Goal: Task Accomplishment & Management: Complete application form

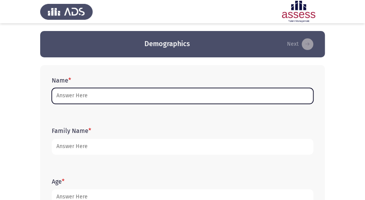
click at [70, 102] on input "Name *" at bounding box center [183, 96] width 262 height 16
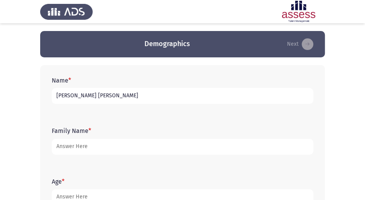
type input "[PERSON_NAME] [PERSON_NAME]"
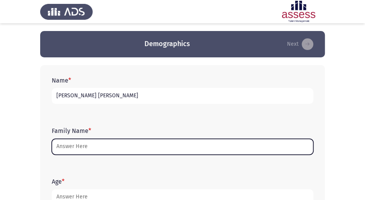
click at [104, 144] on input "Family Name *" at bounding box center [183, 146] width 262 height 16
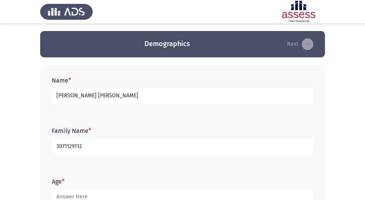
click at [77, 147] on input "3071129112" at bounding box center [183, 146] width 262 height 16
click at [88, 142] on input "307112912" at bounding box center [183, 146] width 262 height 16
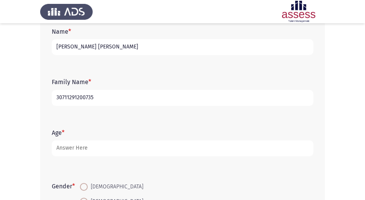
scroll to position [51, 0]
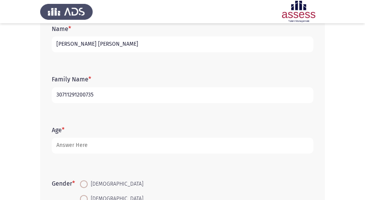
type input "30711291200735"
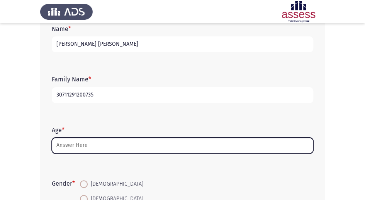
click at [124, 144] on input "Age *" at bounding box center [183, 145] width 262 height 16
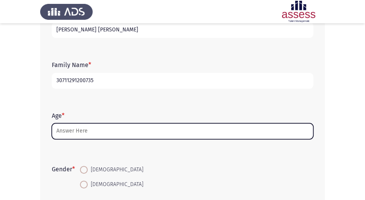
scroll to position [77, 0]
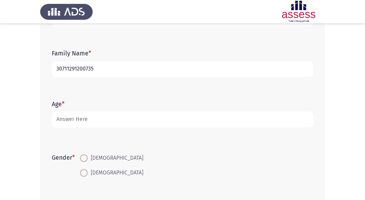
click at [88, 157] on span at bounding box center [84, 158] width 8 height 8
click at [88, 157] on input "[DEMOGRAPHIC_DATA]" at bounding box center [84, 158] width 8 height 8
radio input "true"
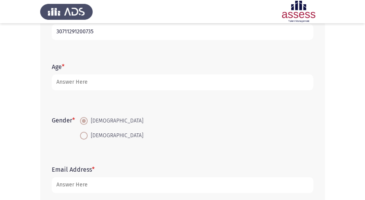
scroll to position [129, 0]
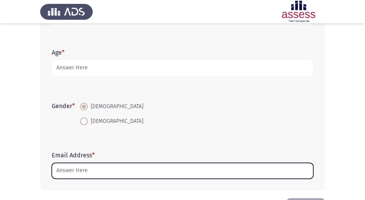
click at [96, 168] on input "Email Address *" at bounding box center [183, 170] width 262 height 16
click at [65, 169] on input "Email Address *" at bounding box center [183, 170] width 262 height 16
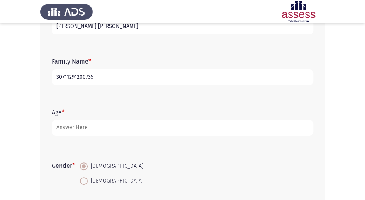
scroll to position [54, 0]
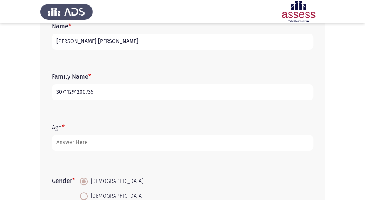
type input "[EMAIL_ADDRESS][DOMAIN_NAME]"
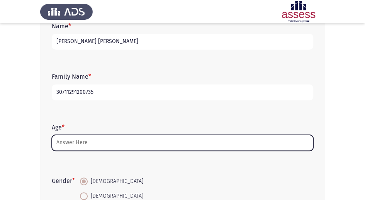
click at [223, 145] on input "Age *" at bounding box center [183, 143] width 262 height 16
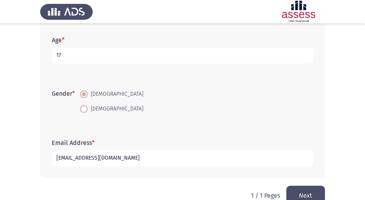
scroll to position [157, 0]
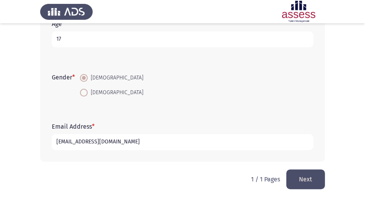
type input "17"
click at [303, 178] on button "Next" at bounding box center [306, 179] width 39 height 20
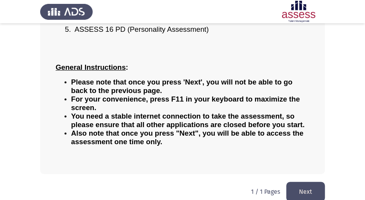
scroll to position [163, 0]
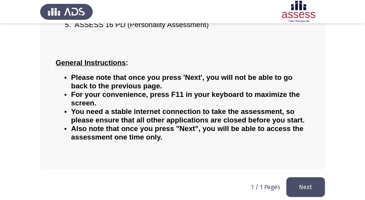
click at [307, 179] on button "Next" at bounding box center [306, 187] width 39 height 20
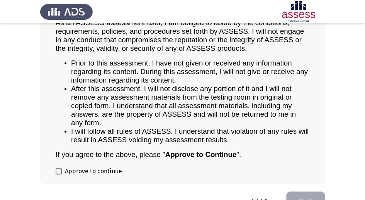
scroll to position [77, 0]
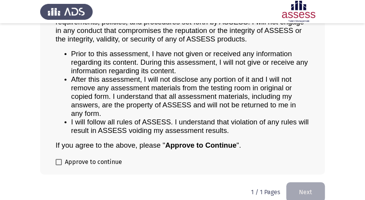
click at [58, 159] on span at bounding box center [59, 162] width 6 height 6
click at [58, 165] on input "Approve to continue" at bounding box center [58, 165] width 0 height 0
checkbox input "true"
click at [306, 188] on button "Next" at bounding box center [306, 192] width 39 height 20
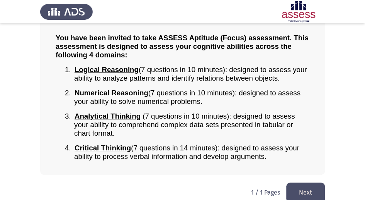
scroll to position [71, 0]
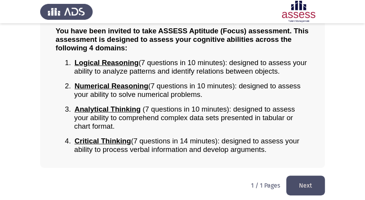
click at [320, 185] on button "Next" at bounding box center [306, 185] width 39 height 20
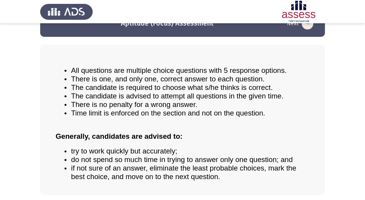
scroll to position [48, 0]
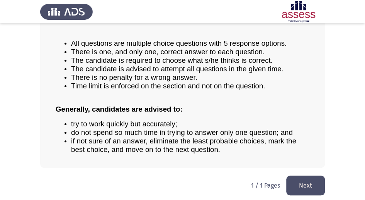
click at [291, 180] on button "Next" at bounding box center [306, 185] width 39 height 20
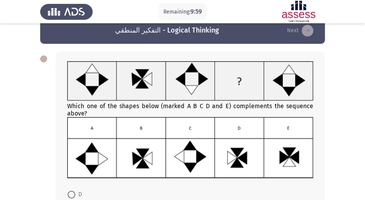
scroll to position [26, 0]
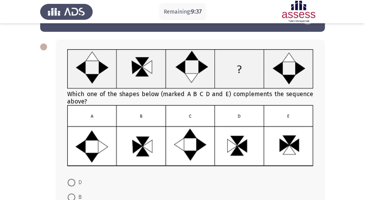
click at [222, 138] on img at bounding box center [190, 135] width 246 height 61
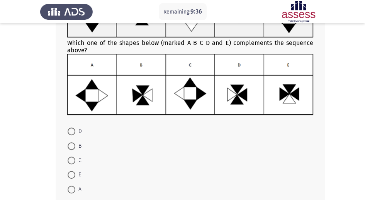
scroll to position [77, 0]
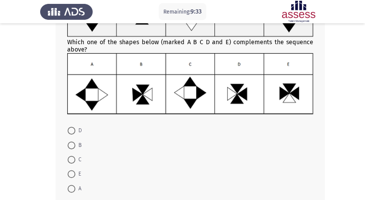
click at [71, 128] on span at bounding box center [72, 130] width 8 height 8
click at [71, 128] on input "D" at bounding box center [72, 130] width 8 height 8
radio input "true"
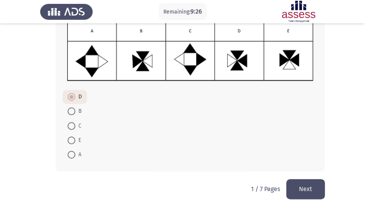
scroll to position [120, 0]
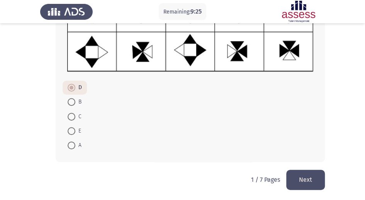
click at [319, 181] on button "Next" at bounding box center [306, 179] width 39 height 20
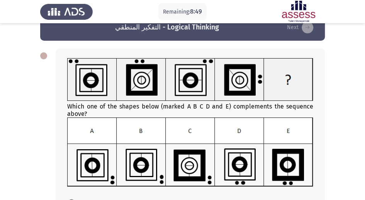
scroll to position [26, 0]
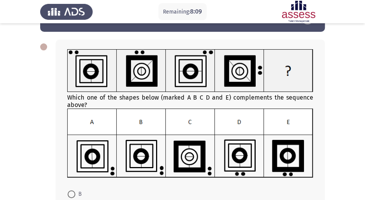
click at [152, 157] on img at bounding box center [190, 142] width 246 height 69
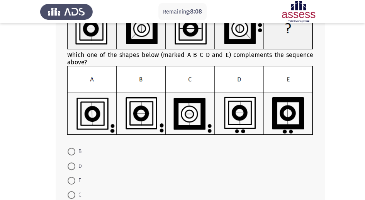
scroll to position [77, 0]
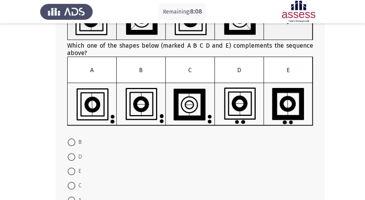
click at [72, 142] on span at bounding box center [72, 142] width 8 height 8
click at [72, 142] on input "B" at bounding box center [72, 142] width 8 height 8
radio input "true"
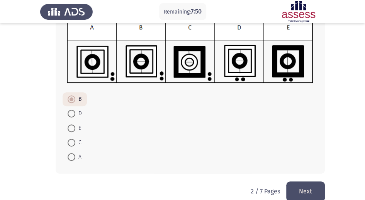
scroll to position [131, 0]
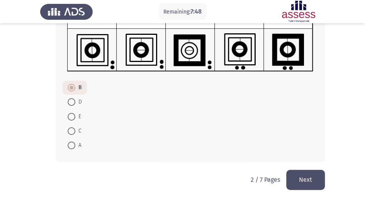
click at [310, 179] on button "Next" at bounding box center [306, 179] width 39 height 20
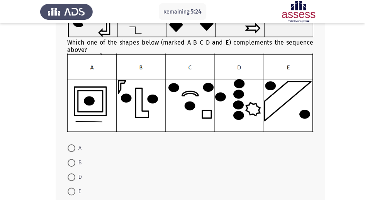
scroll to position [103, 0]
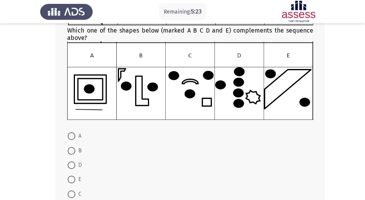
click at [72, 176] on span at bounding box center [72, 179] width 8 height 8
click at [72, 176] on input "E" at bounding box center [72, 179] width 8 height 8
radio input "true"
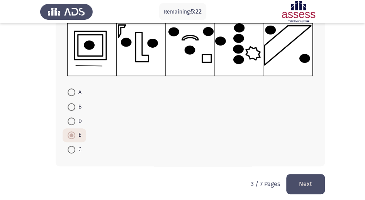
scroll to position [151, 0]
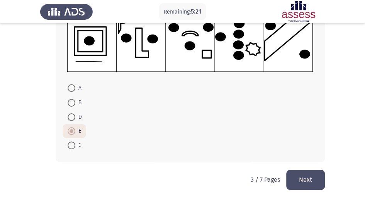
click at [312, 184] on button "Next" at bounding box center [306, 179] width 39 height 20
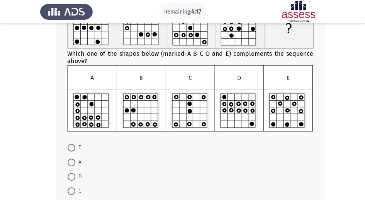
scroll to position [77, 0]
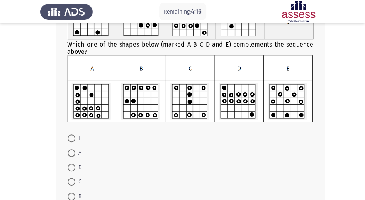
click at [69, 163] on span at bounding box center [72, 167] width 8 height 8
click at [69, 163] on input "D" at bounding box center [72, 167] width 8 height 8
radio input "true"
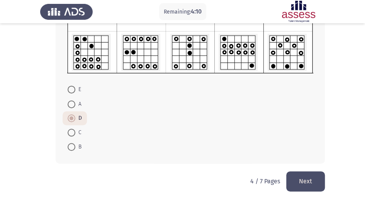
scroll to position [128, 0]
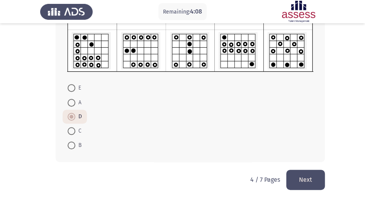
click at [313, 183] on button "Next" at bounding box center [306, 179] width 39 height 20
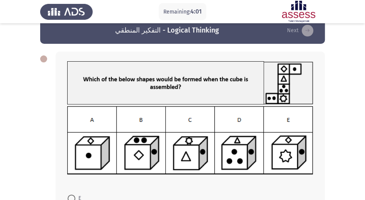
scroll to position [26, 0]
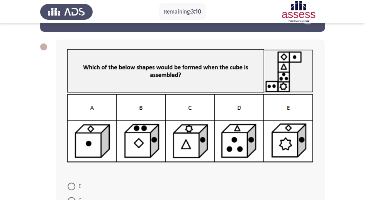
click at [285, 139] on img at bounding box center [190, 128] width 246 height 68
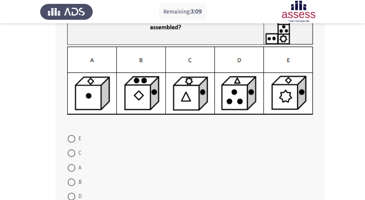
scroll to position [77, 0]
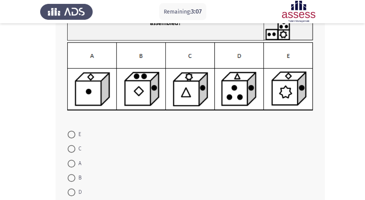
click at [73, 135] on span at bounding box center [72, 134] width 8 height 8
click at [73, 135] on input "E" at bounding box center [72, 134] width 8 height 8
radio input "true"
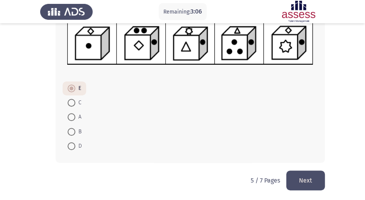
scroll to position [124, 0]
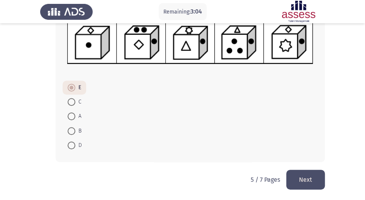
click at [309, 185] on button "Next" at bounding box center [306, 179] width 39 height 20
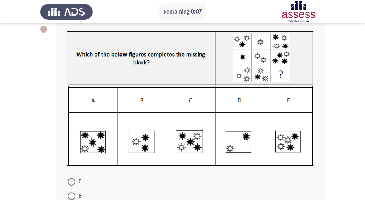
scroll to position [51, 0]
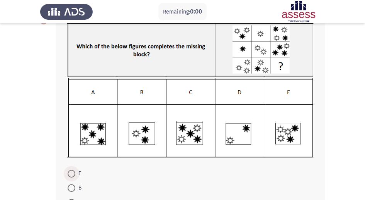
click at [78, 172] on label "E" at bounding box center [75, 173] width 14 height 9
click at [75, 172] on input "E" at bounding box center [72, 173] width 8 height 8
radio input "true"
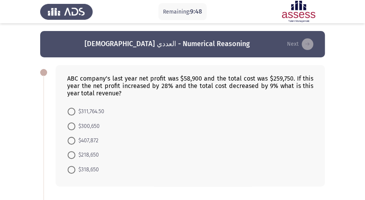
drag, startPoint x: 78, startPoint y: 78, endPoint x: 93, endPoint y: 80, distance: 15.2
click at [72, 113] on span at bounding box center [72, 112] width 8 height 8
click at [72, 113] on input "$311,764.50" at bounding box center [72, 112] width 8 height 8
radio input "true"
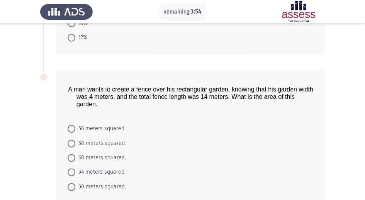
scroll to position [295, 0]
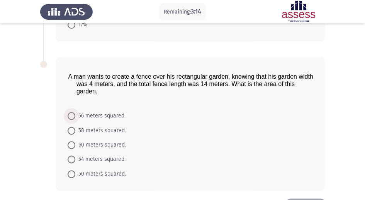
click at [73, 113] on span at bounding box center [72, 116] width 8 height 8
click at [73, 113] on input "56 meters squared." at bounding box center [72, 116] width 8 height 8
radio input "true"
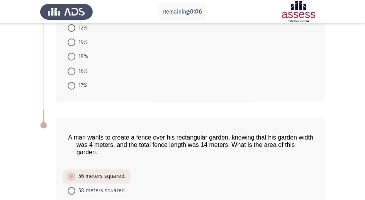
scroll to position [217, 0]
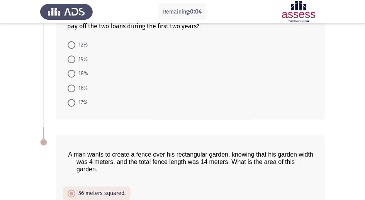
click at [72, 48] on mat-radio-button "12%" at bounding box center [78, 44] width 30 height 14
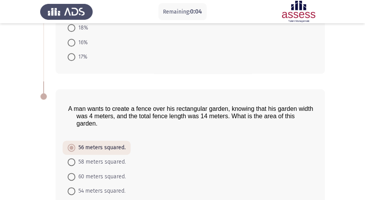
scroll to position [321, 0]
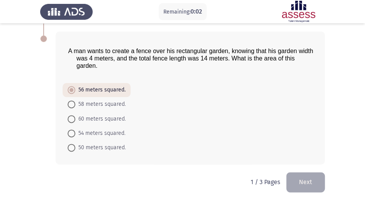
click at [315, 183] on button "Next" at bounding box center [306, 182] width 39 height 20
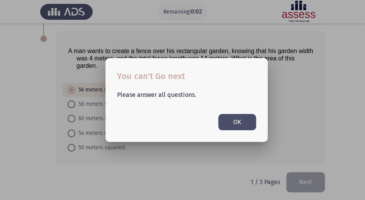
scroll to position [0, 0]
click at [241, 120] on button "OK" at bounding box center [237, 122] width 38 height 16
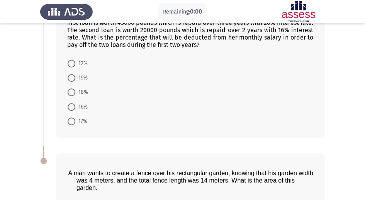
scroll to position [192, 0]
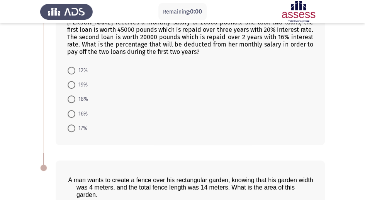
click at [72, 95] on span at bounding box center [72, 99] width 8 height 8
click at [72, 95] on input "18%" at bounding box center [72, 99] width 8 height 8
radio input "true"
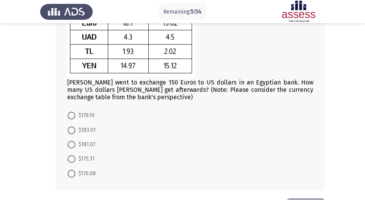
scroll to position [106, 0]
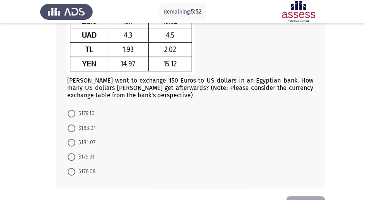
click at [67, 155] on mat-radio-button "$175.31" at bounding box center [81, 156] width 37 height 14
click at [71, 155] on span at bounding box center [72, 157] width 8 height 8
click at [71, 155] on input "$175.31" at bounding box center [72, 157] width 8 height 8
radio input "true"
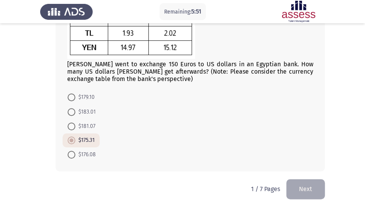
scroll to position [131, 0]
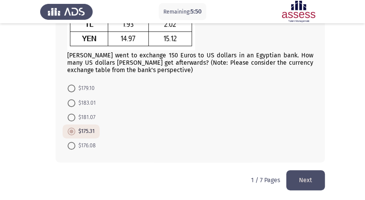
click at [298, 173] on button "Next" at bounding box center [306, 180] width 39 height 20
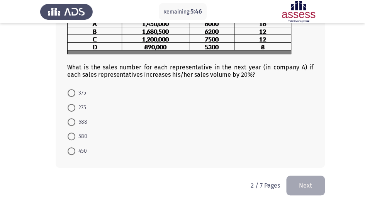
scroll to position [69, 0]
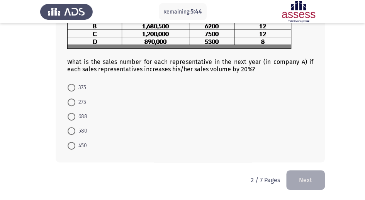
click at [253, 178] on p "2 / 7 Pages" at bounding box center [265, 179] width 29 height 7
click at [57, 117] on div "What is the sales number for each representative in the next year (in company A…" at bounding box center [191, 79] width 270 height 166
click at [69, 117] on span at bounding box center [72, 117] width 8 height 8
click at [69, 117] on input "688" at bounding box center [72, 117] width 8 height 8
radio input "true"
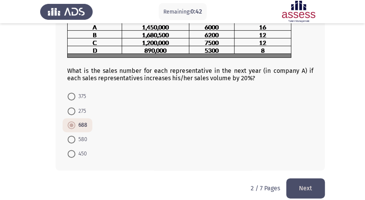
scroll to position [68, 0]
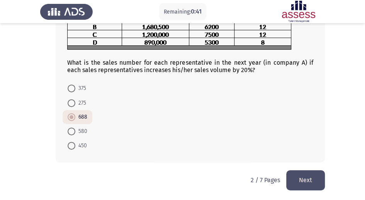
click at [291, 182] on button "Next" at bounding box center [306, 180] width 39 height 20
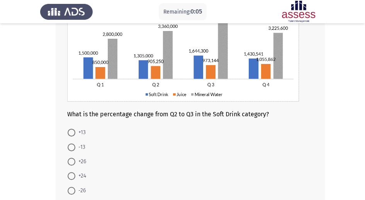
scroll to position [103, 0]
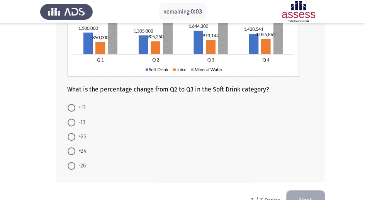
click at [73, 108] on span at bounding box center [72, 108] width 8 height 8
click at [73, 108] on input "+13" at bounding box center [72, 108] width 8 height 8
radio input "true"
click at [312, 194] on button "Next" at bounding box center [306, 199] width 39 height 20
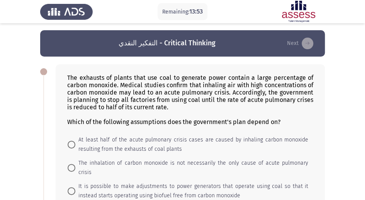
scroll to position [0, 0]
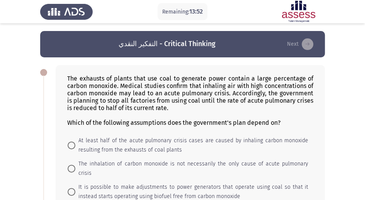
click at [85, 78] on div "The exhausts of plants that use coal to generate power contain a large percenta…" at bounding box center [190, 100] width 246 height 51
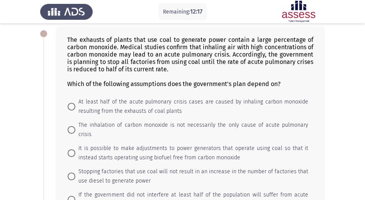
scroll to position [51, 0]
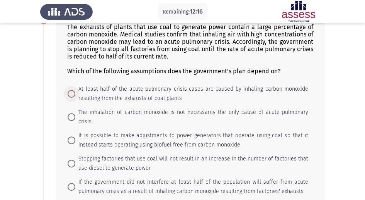
click at [76, 93] on span "At least half of the acute pulmonary crisis cases are caused by inhaling carbon…" at bounding box center [191, 93] width 233 height 19
click at [75, 93] on input "At least half of the acute pulmonary crisis cases are caused by inhaling carbon…" at bounding box center [72, 94] width 8 height 8
radio input "true"
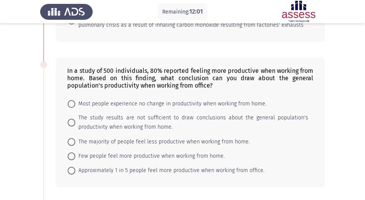
scroll to position [206, 0]
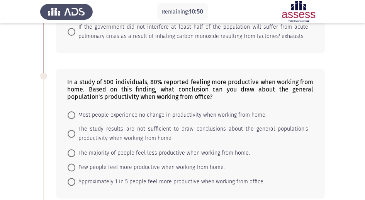
click at [73, 177] on span at bounding box center [72, 181] width 8 height 8
click at [73, 177] on input "Approximately 1 in 5 people feel more productive when working from office." at bounding box center [72, 181] width 8 height 8
radio input "true"
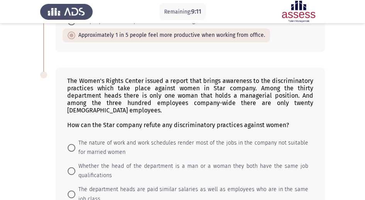
scroll to position [361, 0]
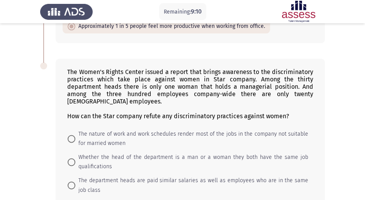
click at [72, 154] on label "Whether the head of the department is a man or a woman they both have the same …" at bounding box center [188, 161] width 241 height 19
click at [72, 158] on input "Whether the head of the department is a man or a woman they both have the same …" at bounding box center [72, 162] width 8 height 8
radio input "true"
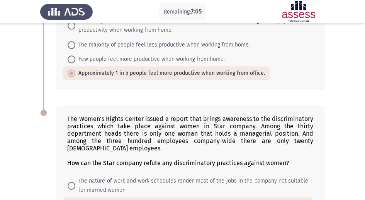
scroll to position [432, 0]
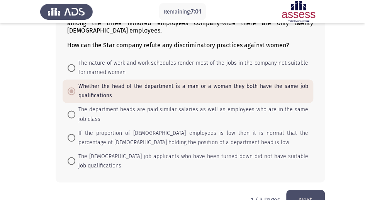
click at [302, 189] on button "Next" at bounding box center [306, 199] width 39 height 20
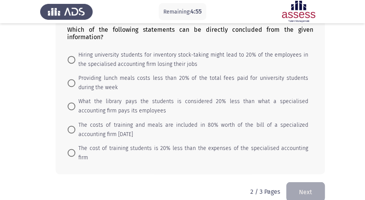
scroll to position [430, 0]
click at [67, 145] on mat-radio-button "The cost of training students is 20% less than the expenses of the specialised …" at bounding box center [188, 151] width 251 height 23
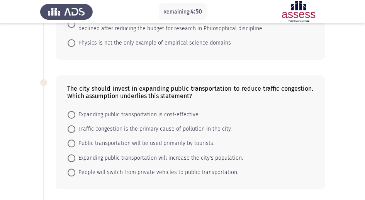
scroll to position [198, 0]
click at [73, 112] on span at bounding box center [72, 114] width 8 height 8
click at [73, 112] on input "Expanding public transportation is cost-effective." at bounding box center [72, 114] width 8 height 8
radio input "true"
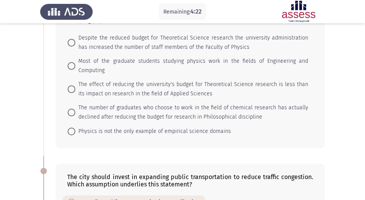
scroll to position [95, 0]
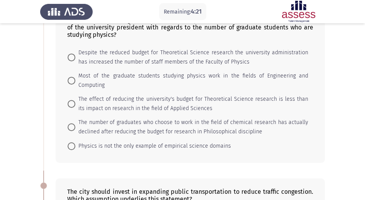
click at [75, 126] on span at bounding box center [72, 127] width 8 height 8
click at [75, 126] on input "The number of graduates who choose to work in the field of chemical research ha…" at bounding box center [72, 127] width 8 height 8
radio input "true"
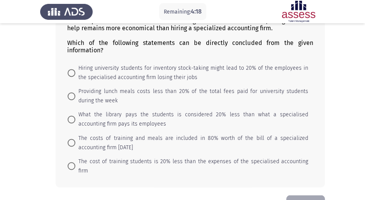
scroll to position [404, 0]
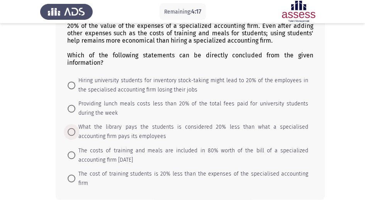
click at [73, 128] on span at bounding box center [72, 132] width 8 height 8
click at [73, 128] on input "What the library pays the students is considered 20% less than what a specialis…" at bounding box center [72, 132] width 8 height 8
radio input "true"
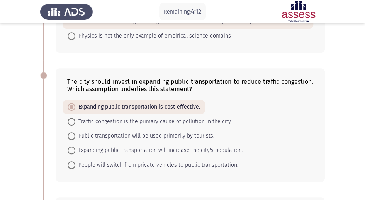
scroll to position [206, 0]
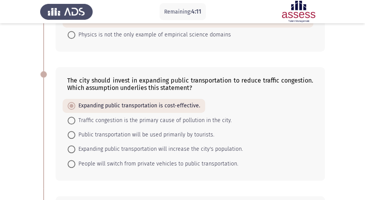
click at [256, 121] on form "Expanding public transportation is cost-effective. Traffic congestion is the pr…" at bounding box center [190, 135] width 246 height 72
click at [254, 121] on form "Expanding public transportation is cost-effective. Traffic congestion is the pr…" at bounding box center [190, 135] width 246 height 72
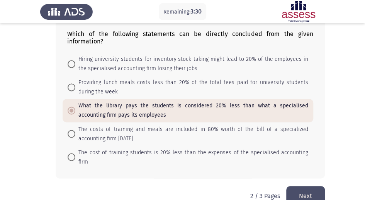
scroll to position [430, 0]
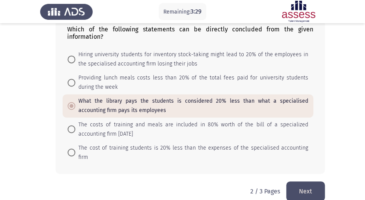
click at [307, 181] on button "Next" at bounding box center [306, 191] width 39 height 20
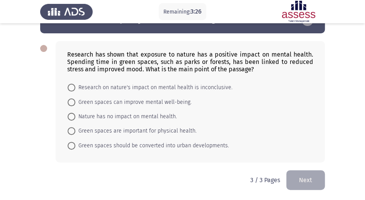
scroll to position [0, 0]
click at [70, 104] on span at bounding box center [72, 102] width 8 height 8
click at [70, 104] on input "Green spaces can improve mental well-being." at bounding box center [72, 102] width 8 height 8
radio input "true"
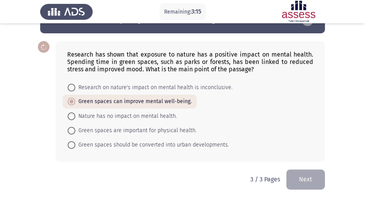
scroll to position [23, 0]
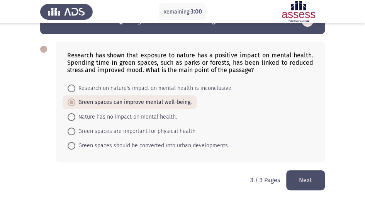
click at [313, 183] on button "Next" at bounding box center [306, 180] width 39 height 20
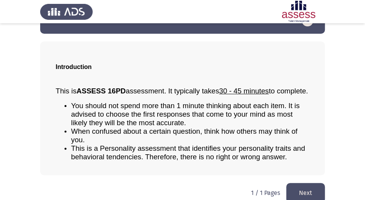
scroll to position [40, 0]
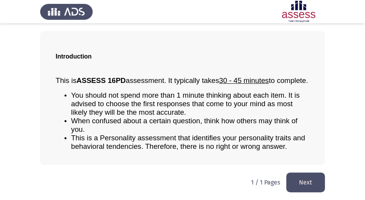
click at [318, 186] on button "Next" at bounding box center [306, 182] width 39 height 20
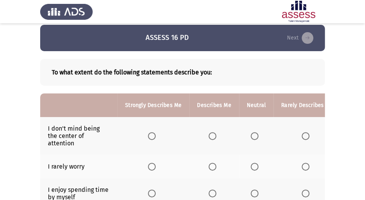
scroll to position [0, 0]
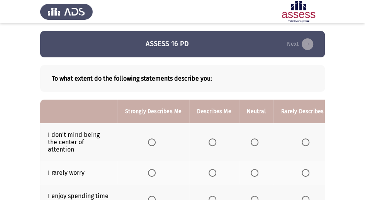
click at [254, 174] on span "Select an option" at bounding box center [255, 173] width 8 height 8
click at [254, 174] on input "Select an option" at bounding box center [255, 173] width 8 height 8
click at [209, 144] on span "Select an option" at bounding box center [213, 142] width 8 height 8
click at [209, 144] on input "Select an option" at bounding box center [213, 142] width 8 height 8
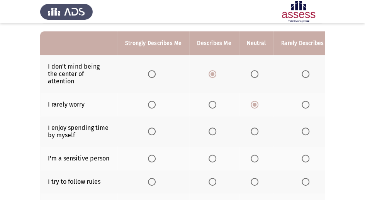
scroll to position [77, 0]
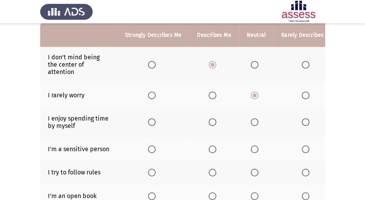
click at [299, 125] on th at bounding box center [307, 122] width 67 height 30
click at [305, 121] on span "Select an option" at bounding box center [306, 122] width 8 height 8
click at [305, 121] on input "Select an option" at bounding box center [306, 122] width 8 height 8
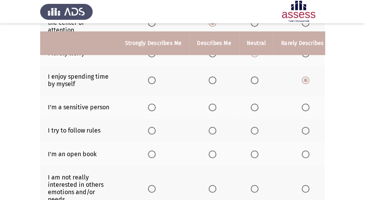
scroll to position [103, 0]
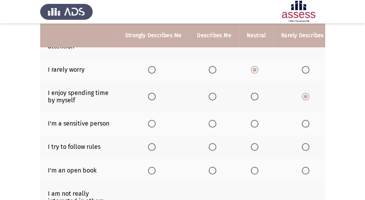
click at [215, 124] on span "Select an option" at bounding box center [213, 123] width 8 height 8
click at [215, 124] on input "Select an option" at bounding box center [213, 123] width 8 height 8
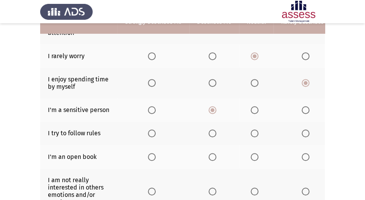
scroll to position [129, 0]
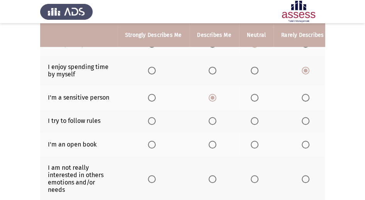
click at [149, 118] on span "Select an option" at bounding box center [152, 121] width 8 height 8
click at [149, 118] on input "Select an option" at bounding box center [152, 121] width 8 height 8
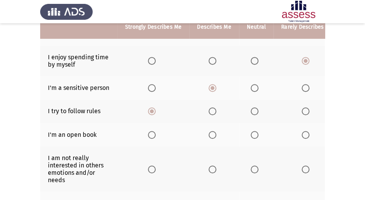
scroll to position [155, 0]
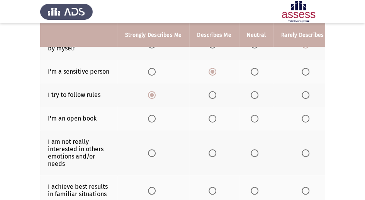
click at [152, 118] on span "Select an option" at bounding box center [152, 118] width 8 height 8
click at [152, 118] on input "Select an option" at bounding box center [152, 118] width 8 height 8
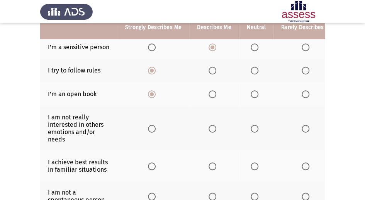
scroll to position [180, 0]
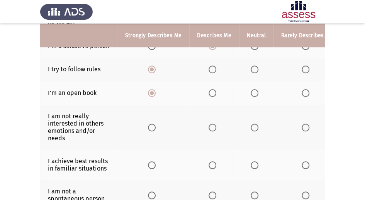
click at [253, 129] on th at bounding box center [256, 126] width 34 height 45
click at [253, 127] on span "Select an option" at bounding box center [255, 127] width 8 height 8
click at [253, 127] on input "Select an option" at bounding box center [255, 127] width 8 height 8
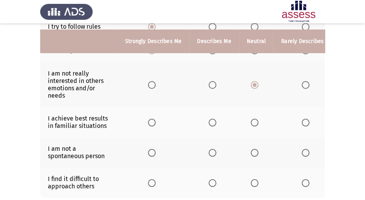
scroll to position [232, 0]
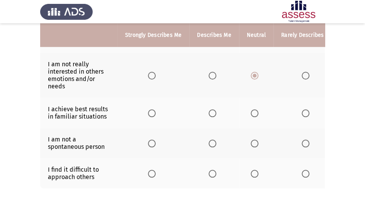
click at [251, 142] on span "Select an option" at bounding box center [255, 143] width 8 height 8
click at [251, 142] on input "Select an option" at bounding box center [255, 143] width 8 height 8
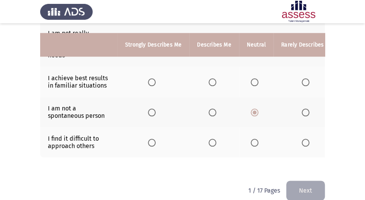
scroll to position [276, 0]
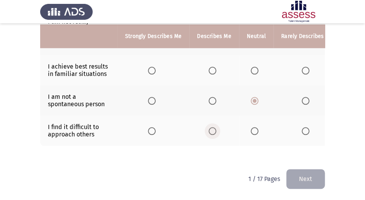
click at [214, 128] on span "Select an option" at bounding box center [213, 131] width 8 height 8
click at [214, 128] on input "Select an option" at bounding box center [213, 131] width 8 height 8
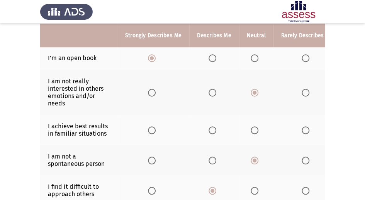
scroll to position [224, 0]
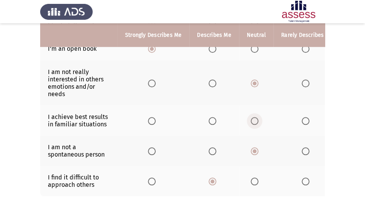
click at [254, 117] on span "Select an option" at bounding box center [255, 121] width 8 height 8
click at [254, 117] on input "Select an option" at bounding box center [255, 121] width 8 height 8
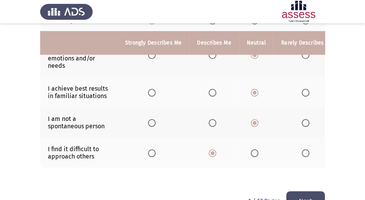
scroll to position [276, 0]
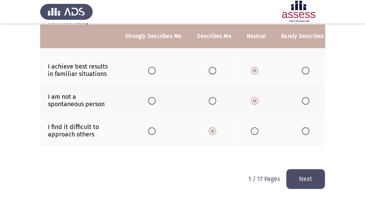
click at [301, 177] on button "Next" at bounding box center [306, 179] width 39 height 20
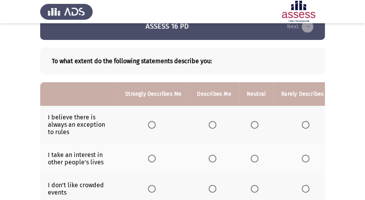
scroll to position [26, 0]
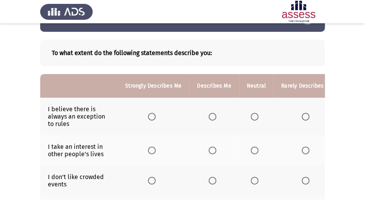
click at [154, 115] on span "Select an option" at bounding box center [152, 117] width 8 height 8
click at [154, 115] on input "Select an option" at bounding box center [152, 117] width 8 height 8
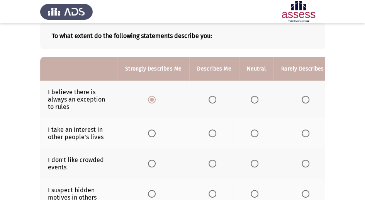
scroll to position [51, 0]
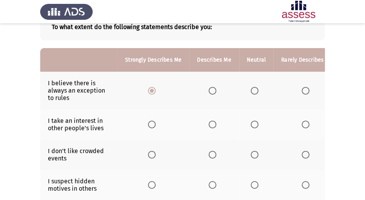
click at [214, 125] on span "Select an option" at bounding box center [213, 124] width 8 height 8
click at [214, 125] on input "Select an option" at bounding box center [213, 124] width 8 height 8
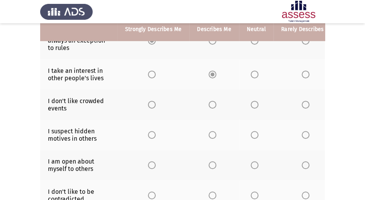
scroll to position [103, 0]
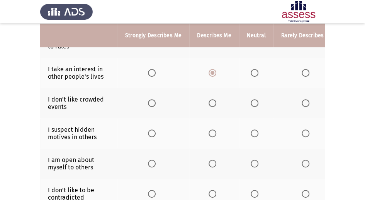
click at [212, 104] on span "Select an option" at bounding box center [213, 103] width 8 height 8
click at [212, 104] on input "Select an option" at bounding box center [213, 103] width 8 height 8
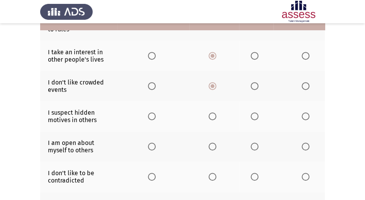
scroll to position [129, 0]
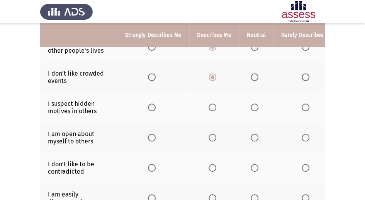
click at [302, 106] on span "Select an option" at bounding box center [306, 107] width 8 height 8
click at [302, 106] on input "Select an option" at bounding box center [306, 107] width 8 height 8
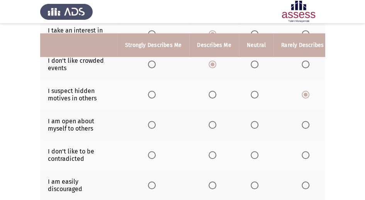
scroll to position [155, 0]
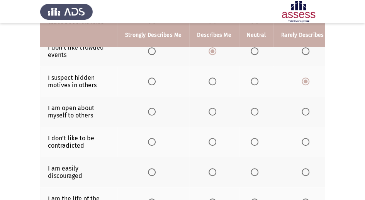
click at [255, 113] on span "Select an option" at bounding box center [255, 112] width 8 height 8
click at [255, 113] on input "Select an option" at bounding box center [255, 112] width 8 height 8
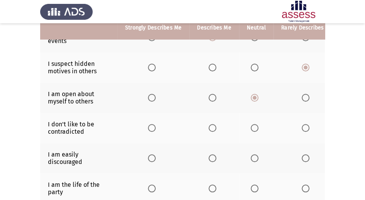
scroll to position [180, 0]
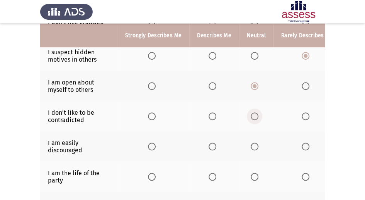
click at [252, 112] on span "Select an option" at bounding box center [255, 116] width 8 height 8
click at [252, 112] on input "Select an option" at bounding box center [255, 116] width 8 height 8
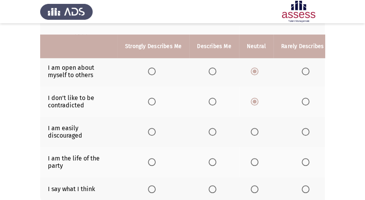
scroll to position [206, 0]
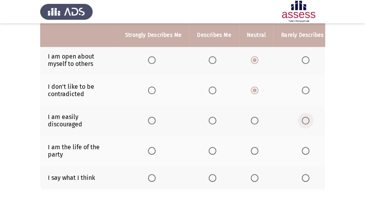
click at [302, 116] on span "Select an option" at bounding box center [306, 120] width 8 height 8
click at [302, 116] on input "Select an option" at bounding box center [306, 120] width 8 height 8
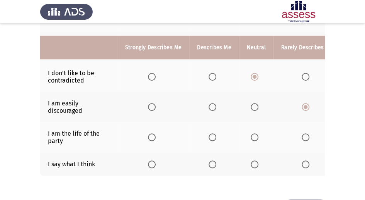
scroll to position [232, 0]
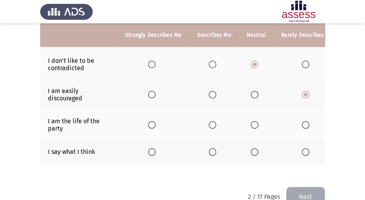
click at [210, 125] on span "Select an option" at bounding box center [213, 125] width 8 height 8
click at [210, 125] on input "Select an option" at bounding box center [213, 125] width 8 height 8
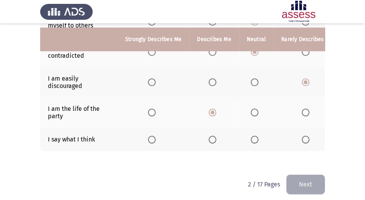
scroll to position [251, 0]
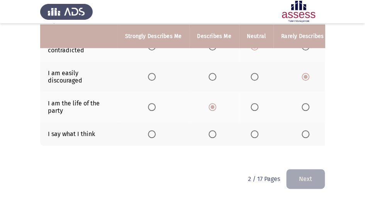
click at [302, 130] on span "Select an option" at bounding box center [306, 134] width 8 height 8
click at [302, 130] on input "Select an option" at bounding box center [306, 134] width 8 height 8
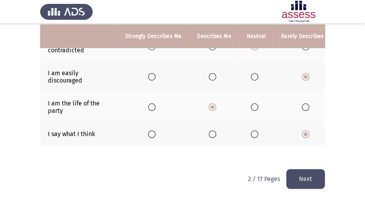
click at [314, 178] on button "Next" at bounding box center [306, 179] width 39 height 20
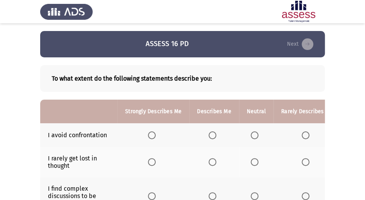
click at [251, 136] on span "Select an option" at bounding box center [255, 135] width 8 height 8
click at [251, 136] on input "Select an option" at bounding box center [255, 135] width 8 height 8
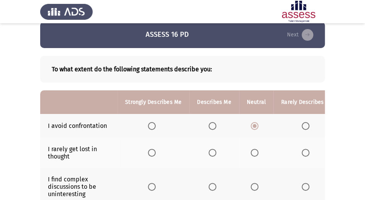
scroll to position [26, 0]
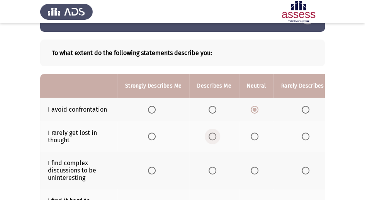
click at [215, 132] on span "Select an option" at bounding box center [213, 136] width 8 height 8
click at [215, 132] on input "Select an option" at bounding box center [213, 136] width 8 height 8
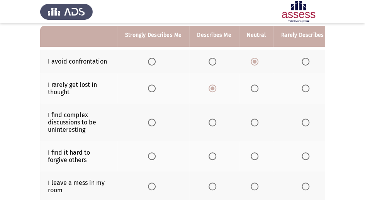
scroll to position [77, 0]
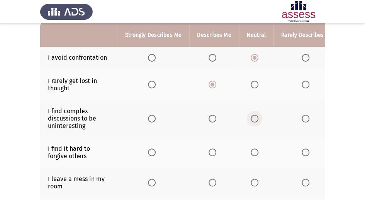
click at [254, 118] on span "Select an option" at bounding box center [255, 118] width 8 height 8
click at [254, 118] on input "Select an option" at bounding box center [255, 118] width 8 height 8
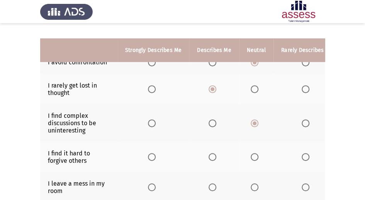
scroll to position [68, 0]
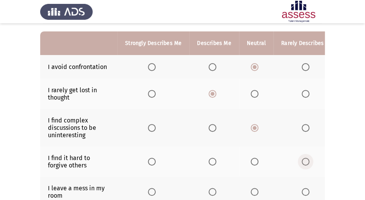
click at [302, 158] on span "Select an option" at bounding box center [306, 161] width 8 height 8
click at [302, 158] on input "Select an option" at bounding box center [306, 161] width 8 height 8
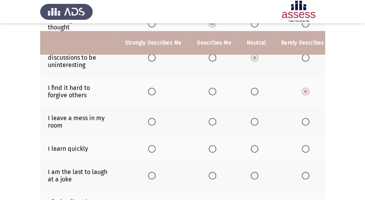
scroll to position [145, 0]
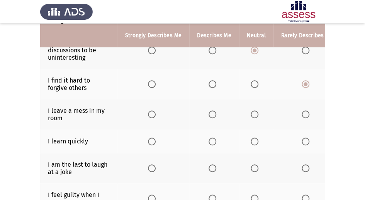
click at [306, 112] on span "Select an option" at bounding box center [306, 114] width 8 height 8
click at [306, 112] on input "Select an option" at bounding box center [306, 114] width 8 height 8
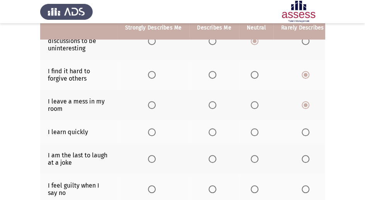
scroll to position [171, 0]
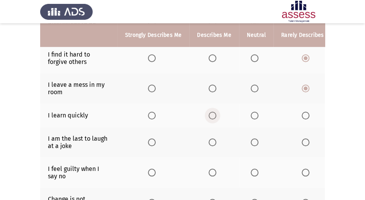
click at [210, 111] on span "Select an option" at bounding box center [213, 115] width 8 height 8
click at [210, 111] on input "Select an option" at bounding box center [213, 115] width 8 height 8
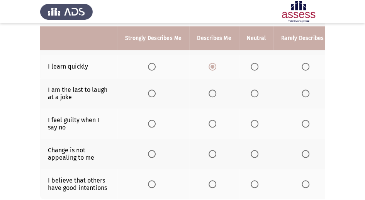
scroll to position [223, 0]
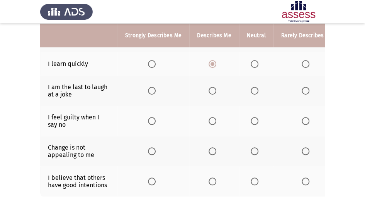
click at [302, 87] on span "Select an option" at bounding box center [306, 91] width 8 height 8
click at [302, 87] on input "Select an option" at bounding box center [306, 91] width 8 height 8
click at [305, 118] on span "Select an option" at bounding box center [306, 121] width 8 height 8
click at [305, 118] on input "Select an option" at bounding box center [306, 121] width 8 height 8
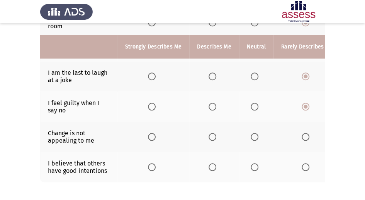
scroll to position [249, 0]
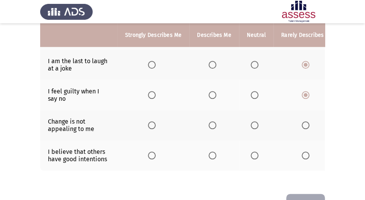
click at [305, 123] on span "Select an option" at bounding box center [306, 125] width 8 height 8
click at [305, 123] on input "Select an option" at bounding box center [306, 125] width 8 height 8
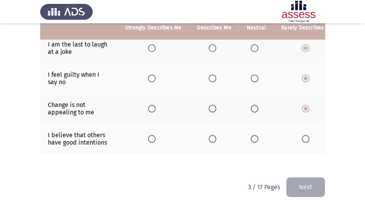
scroll to position [275, 0]
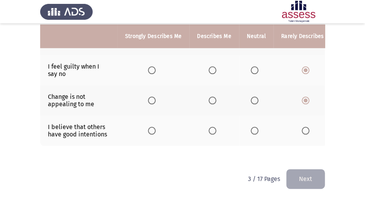
click at [257, 129] on span "Select an option" at bounding box center [255, 130] width 8 height 8
click at [257, 129] on input "Select an option" at bounding box center [255, 130] width 8 height 8
click at [315, 181] on button "Next" at bounding box center [306, 179] width 39 height 20
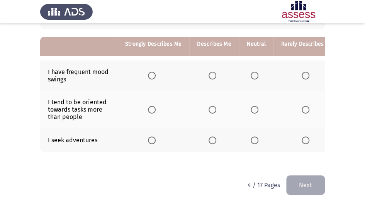
scroll to position [72, 0]
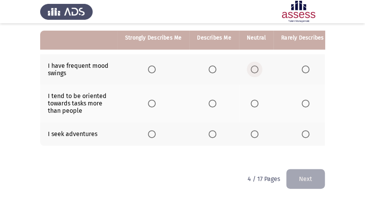
click at [256, 65] on label "Select an option" at bounding box center [256, 69] width 11 height 8
click at [256, 65] on input "Select an option" at bounding box center [255, 69] width 8 height 8
click at [253, 67] on span "Select an option" at bounding box center [255, 69] width 4 height 4
click at [253, 66] on input "Select an option" at bounding box center [255, 69] width 8 height 8
click at [255, 103] on span "Select an option" at bounding box center [255, 103] width 0 height 0
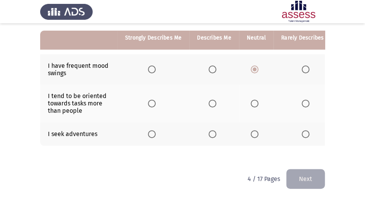
click at [253, 99] on input "Select an option" at bounding box center [255, 103] width 8 height 8
click at [214, 130] on span "Select an option" at bounding box center [213, 134] width 8 height 8
click at [214, 130] on input "Select an option" at bounding box center [213, 134] width 8 height 8
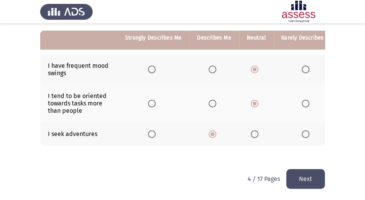
click at [306, 177] on button "Next" at bounding box center [306, 179] width 39 height 20
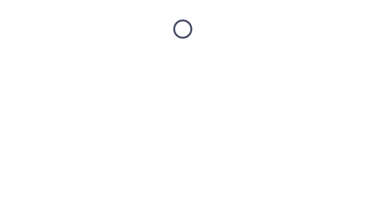
scroll to position [0, 0]
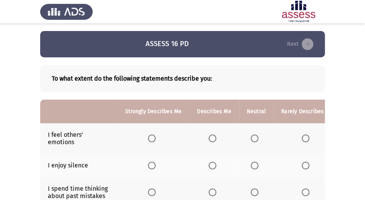
click at [214, 139] on label "Select an option" at bounding box center [214, 138] width 11 height 8
click at [214, 139] on input "Select an option" at bounding box center [213, 138] width 8 height 8
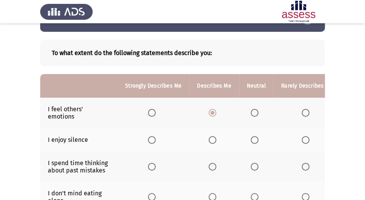
click at [210, 140] on span "Select an option" at bounding box center [213, 140] width 8 height 8
click at [210, 140] on input "Select an option" at bounding box center [213, 140] width 8 height 8
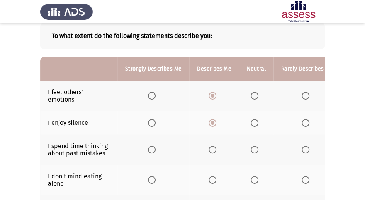
scroll to position [51, 0]
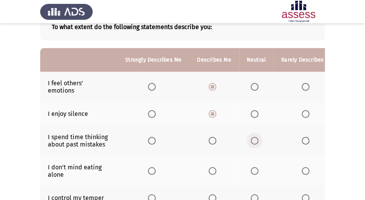
click at [254, 139] on span "Select an option" at bounding box center [255, 141] width 8 height 8
click at [254, 139] on input "Select an option" at bounding box center [255, 141] width 8 height 8
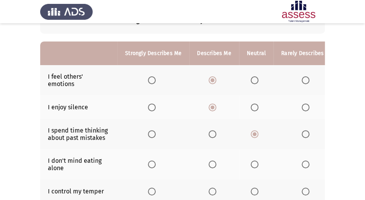
scroll to position [77, 0]
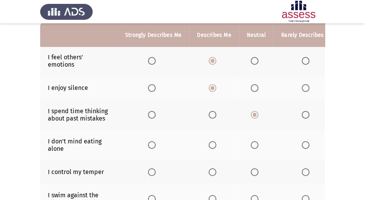
click at [302, 115] on span "Select an option" at bounding box center [306, 115] width 8 height 8
click at [302, 115] on input "Select an option" at bounding box center [306, 115] width 8 height 8
click at [255, 138] on th at bounding box center [256, 145] width 34 height 30
click at [253, 141] on span "Select an option" at bounding box center [255, 145] width 8 height 8
click at [253, 141] on input "Select an option" at bounding box center [255, 145] width 8 height 8
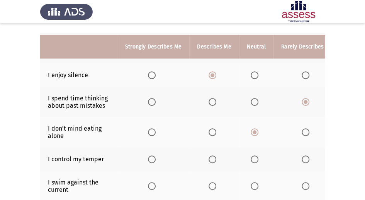
scroll to position [103, 0]
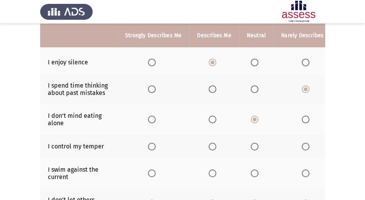
click at [211, 142] on span "Select an option" at bounding box center [213, 146] width 8 height 8
click at [211, 142] on input "Select an option" at bounding box center [213, 146] width 8 height 8
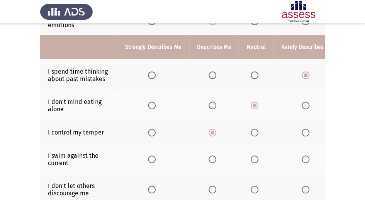
scroll to position [155, 0]
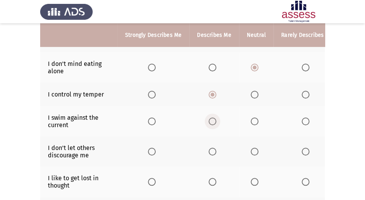
click at [210, 121] on span "Select an option" at bounding box center [213, 121] width 8 height 8
click at [210, 121] on input "Select an option" at bounding box center [213, 121] width 8 height 8
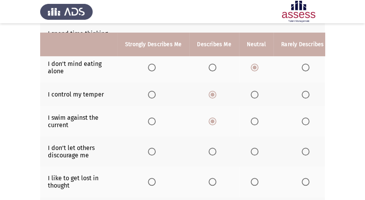
scroll to position [180, 0]
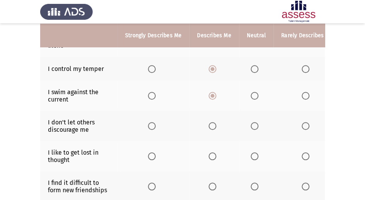
click at [209, 126] on span "Select an option" at bounding box center [213, 126] width 8 height 8
click at [209, 126] on input "Select an option" at bounding box center [213, 126] width 8 height 8
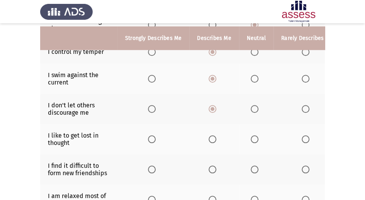
scroll to position [206, 0]
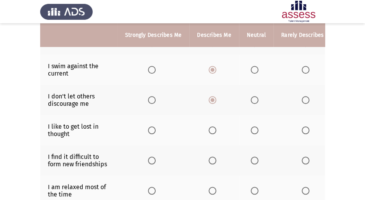
click at [254, 123] on th at bounding box center [256, 130] width 34 height 30
click at [253, 126] on span "Select an option" at bounding box center [255, 130] width 8 height 8
click at [253, 126] on input "Select an option" at bounding box center [255, 130] width 8 height 8
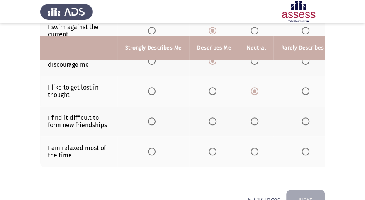
scroll to position [258, 0]
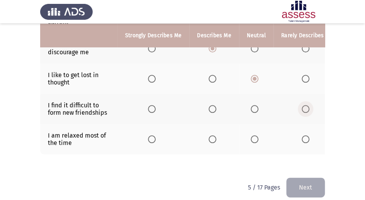
click at [304, 105] on span "Select an option" at bounding box center [306, 109] width 8 height 8
click at [304, 105] on input "Select an option" at bounding box center [306, 109] width 8 height 8
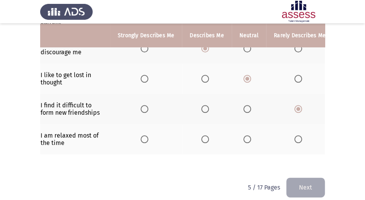
scroll to position [0, 0]
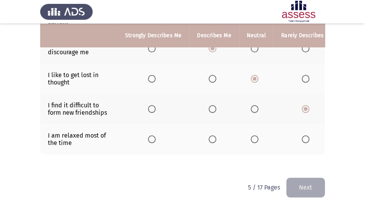
click at [155, 136] on span "Select an option" at bounding box center [152, 139] width 8 height 8
click at [155, 136] on input "Select an option" at bounding box center [152, 139] width 8 height 8
click at [304, 184] on button "Next" at bounding box center [306, 187] width 39 height 20
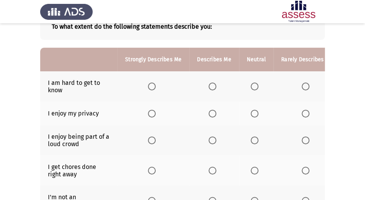
scroll to position [51, 0]
drag, startPoint x: 295, startPoint y: 59, endPoint x: 241, endPoint y: 61, distance: 53.8
click at [241, 61] on tr "Strongly Describes Me Describes Me Neutral Rarely Describes Me Does not Describ…" at bounding box center [233, 60] width 387 height 24
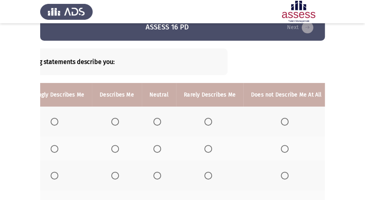
scroll to position [26, 0]
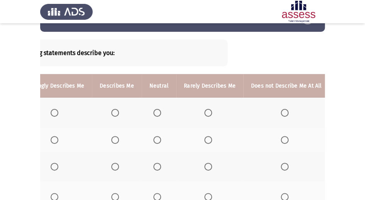
click at [282, 110] on span "Select an option" at bounding box center [285, 113] width 8 height 8
click at [282, 110] on input "Select an option" at bounding box center [285, 113] width 8 height 8
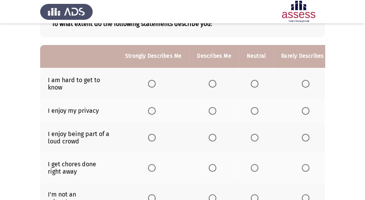
scroll to position [77, 0]
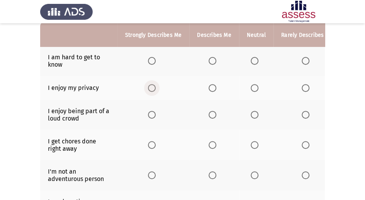
click at [152, 89] on span "Select an option" at bounding box center [152, 88] width 8 height 8
click at [152, 89] on input "Select an option" at bounding box center [152, 88] width 8 height 8
click at [305, 115] on span "Select an option" at bounding box center [306, 115] width 8 height 8
click at [305, 115] on input "Select an option" at bounding box center [306, 115] width 8 height 8
click at [154, 147] on span "Select an option" at bounding box center [152, 145] width 8 height 8
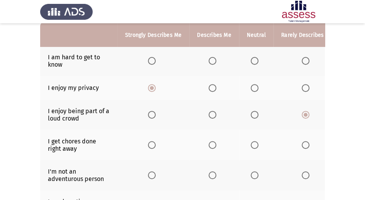
click at [154, 147] on input "Select an option" at bounding box center [152, 145] width 8 height 8
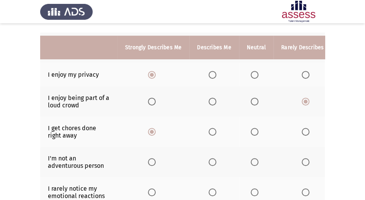
scroll to position [103, 0]
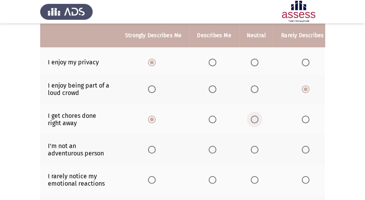
click at [255, 120] on span "Select an option" at bounding box center [255, 119] width 8 height 8
click at [255, 120] on input "Select an option" at bounding box center [255, 119] width 8 height 8
click at [302, 145] on span "Select an option" at bounding box center [306, 149] width 8 height 8
click at [302, 145] on input "Select an option" at bounding box center [306, 149] width 8 height 8
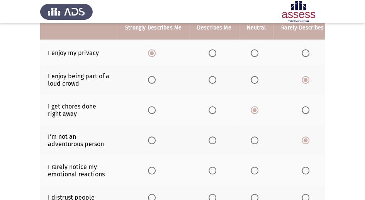
scroll to position [129, 0]
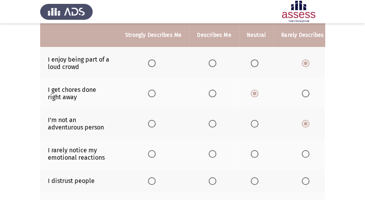
click at [302, 155] on span "Select an option" at bounding box center [306, 154] width 8 height 8
click at [302, 155] on input "Select an option" at bounding box center [306, 154] width 8 height 8
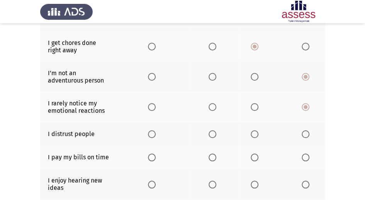
scroll to position [180, 0]
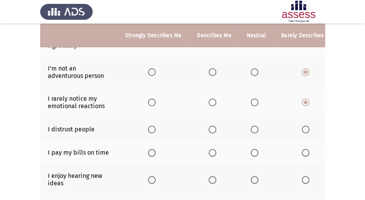
click at [305, 128] on span "Select an option" at bounding box center [306, 129] width 8 height 8
click at [305, 128] on input "Select an option" at bounding box center [306, 129] width 8 height 8
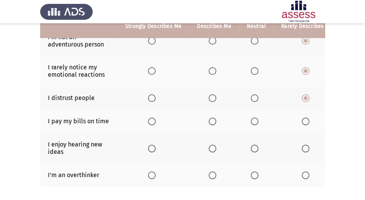
scroll to position [203, 0]
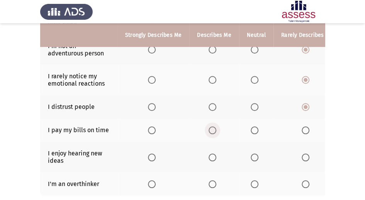
click at [209, 130] on span "Select an option" at bounding box center [213, 130] width 8 height 8
click at [209, 130] on input "Select an option" at bounding box center [213, 130] width 8 height 8
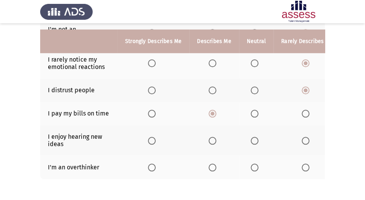
scroll to position [228, 0]
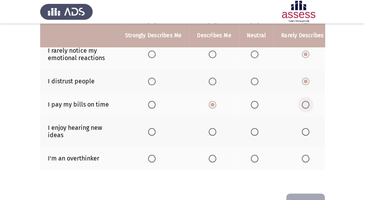
click at [303, 101] on span "Select an option" at bounding box center [306, 105] width 8 height 8
click at [303, 101] on input "Select an option" at bounding box center [306, 105] width 8 height 8
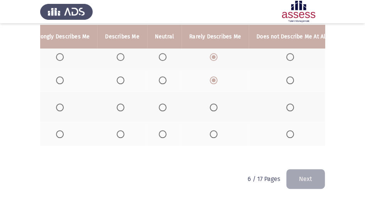
scroll to position [0, 97]
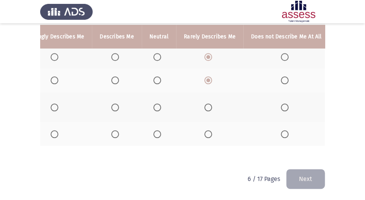
click at [283, 76] on span "Select an option" at bounding box center [285, 80] width 8 height 8
click at [283, 76] on input "Select an option" at bounding box center [285, 80] width 8 height 8
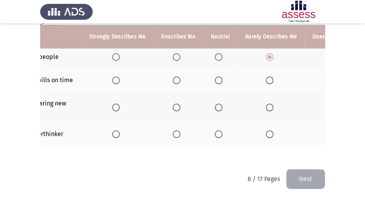
scroll to position [0, 0]
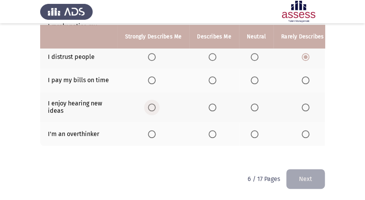
click at [150, 103] on span "Select an option" at bounding box center [152, 107] width 8 height 8
click at [150, 103] on input "Select an option" at bounding box center [152, 107] width 8 height 8
click at [305, 131] on span "Select an option" at bounding box center [306, 134] width 8 height 8
click at [305, 131] on input "Select an option" at bounding box center [306, 134] width 8 height 8
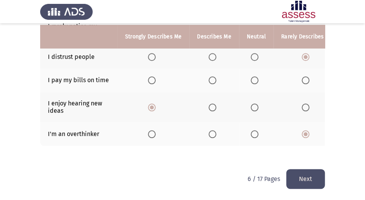
click at [309, 176] on button "Next" at bounding box center [306, 179] width 39 height 20
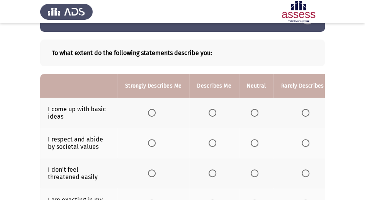
scroll to position [35, 0]
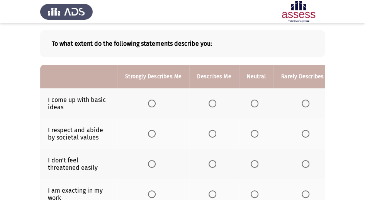
click at [249, 107] on th at bounding box center [256, 103] width 34 height 30
click at [251, 106] on span "Select an option" at bounding box center [255, 103] width 8 height 8
click at [251, 106] on input "Select an option" at bounding box center [255, 103] width 8 height 8
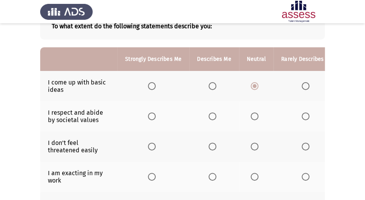
scroll to position [60, 0]
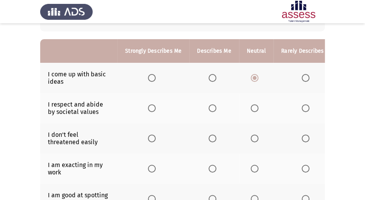
click at [156, 109] on label "Select an option" at bounding box center [153, 108] width 11 height 8
click at [156, 109] on input "Select an option" at bounding box center [152, 108] width 8 height 8
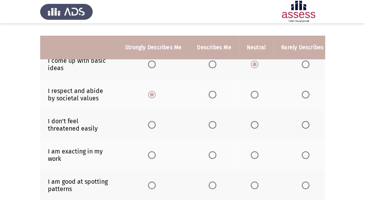
scroll to position [86, 0]
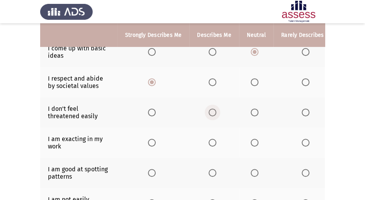
click at [213, 113] on span "Select an option" at bounding box center [213, 112] width 8 height 8
click at [213, 113] on input "Select an option" at bounding box center [213, 112] width 8 height 8
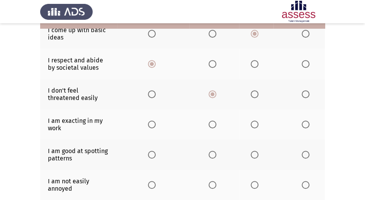
scroll to position [112, 0]
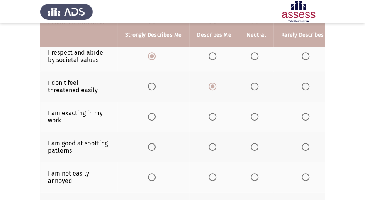
click at [154, 117] on span "Select an option" at bounding box center [152, 117] width 8 height 8
click at [154, 117] on input "Select an option" at bounding box center [152, 117] width 8 height 8
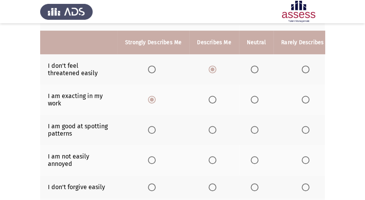
scroll to position [138, 0]
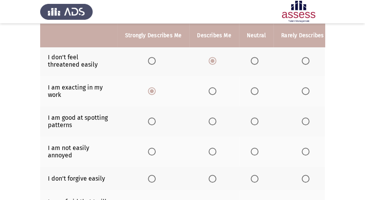
click at [156, 120] on label "Select an option" at bounding box center [153, 121] width 11 height 8
click at [156, 120] on input "Select an option" at bounding box center [152, 121] width 8 height 8
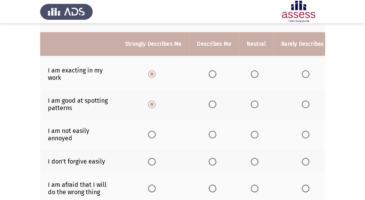
scroll to position [164, 0]
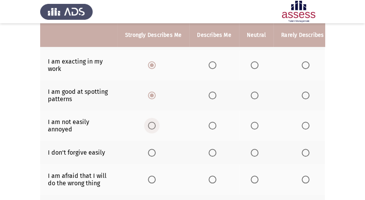
click at [153, 127] on span "Select an option" at bounding box center [152, 125] width 8 height 8
click at [153, 127] on input "Select an option" at bounding box center [152, 125] width 8 height 8
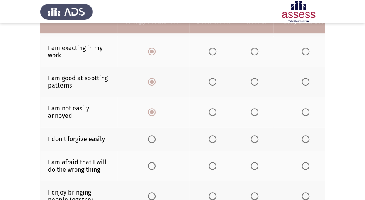
scroll to position [189, 0]
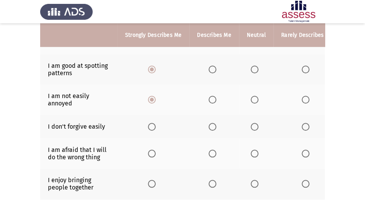
click at [304, 126] on span "Select an option" at bounding box center [306, 127] width 8 height 8
click at [304, 126] on input "Select an option" at bounding box center [306, 127] width 8 height 8
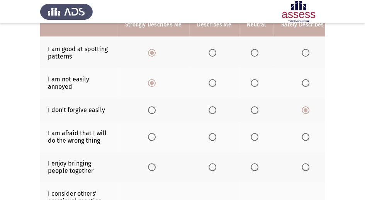
scroll to position [215, 0]
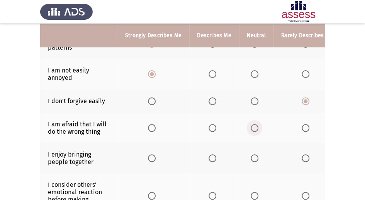
click at [254, 128] on span "Select an option" at bounding box center [255, 128] width 8 height 8
click at [254, 128] on input "Select an option" at bounding box center [255, 128] width 8 height 8
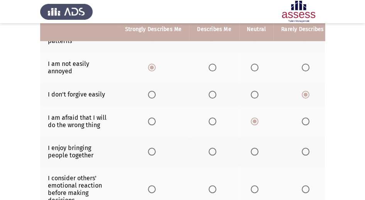
scroll to position [241, 0]
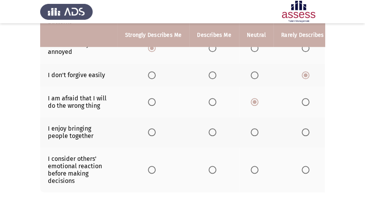
click at [214, 129] on span "Select an option" at bounding box center [213, 132] width 8 height 8
click at [214, 129] on input "Select an option" at bounding box center [213, 132] width 8 height 8
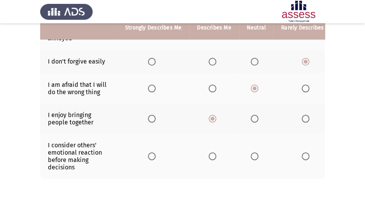
scroll to position [267, 0]
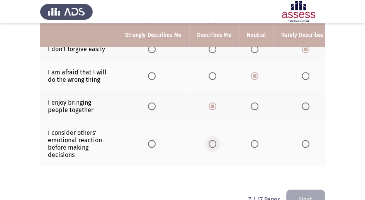
click at [211, 142] on span "Select an option" at bounding box center [213, 144] width 8 height 8
click at [211, 142] on input "Select an option" at bounding box center [213, 144] width 8 height 8
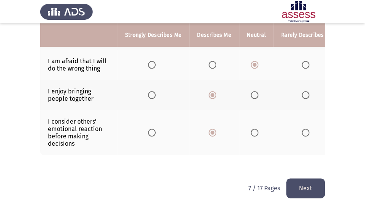
scroll to position [288, 0]
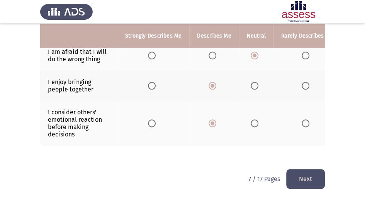
drag, startPoint x: 298, startPoint y: 179, endPoint x: 292, endPoint y: 174, distance: 7.4
click at [295, 177] on button "Next" at bounding box center [306, 179] width 39 height 20
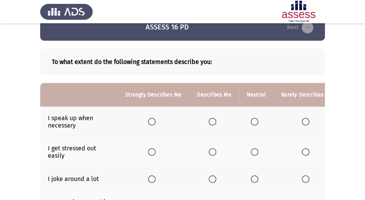
scroll to position [26, 0]
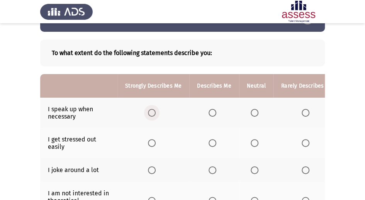
click at [153, 112] on span "Select an option" at bounding box center [152, 113] width 8 height 8
click at [153, 112] on input "Select an option" at bounding box center [152, 113] width 8 height 8
click at [305, 145] on span "Select an option" at bounding box center [306, 143] width 8 height 8
click at [305, 145] on input "Select an option" at bounding box center [306, 143] width 8 height 8
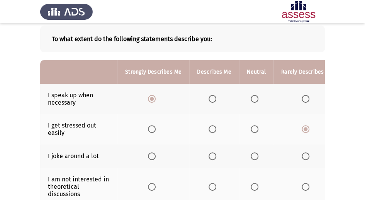
scroll to position [51, 0]
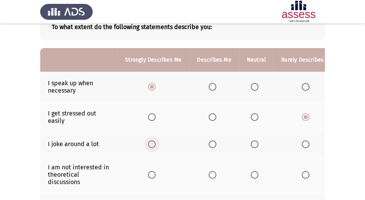
click at [153, 142] on span "Select an option" at bounding box center [152, 144] width 8 height 8
click at [153, 142] on input "Select an option" at bounding box center [152, 144] width 8 height 8
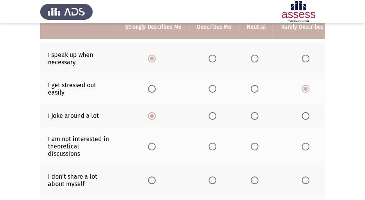
scroll to position [103, 0]
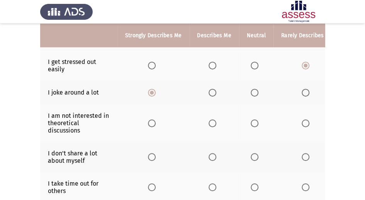
click at [212, 122] on span "Select an option" at bounding box center [213, 123] width 8 height 8
click at [212, 122] on input "Select an option" at bounding box center [213, 123] width 8 height 8
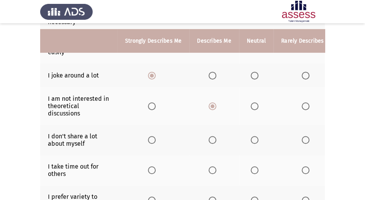
scroll to position [129, 0]
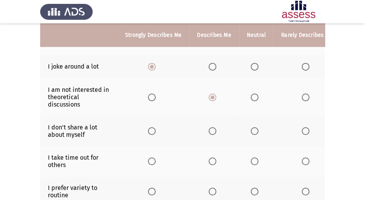
click at [251, 131] on span "Select an option" at bounding box center [255, 131] width 8 height 8
click at [251, 131] on input "Select an option" at bounding box center [255, 131] width 8 height 8
click at [211, 130] on span "Select an option" at bounding box center [213, 131] width 8 height 8
click at [211, 130] on input "Select an option" at bounding box center [213, 131] width 8 height 8
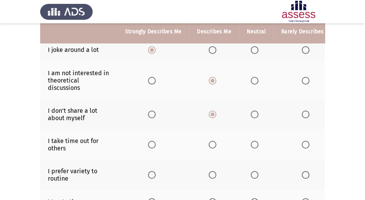
scroll to position [155, 0]
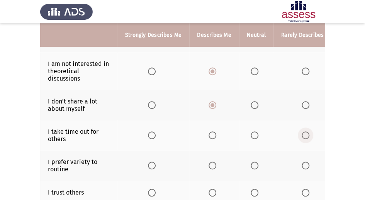
click at [305, 134] on span "Select an option" at bounding box center [306, 135] width 8 height 8
click at [305, 134] on input "Select an option" at bounding box center [306, 135] width 8 height 8
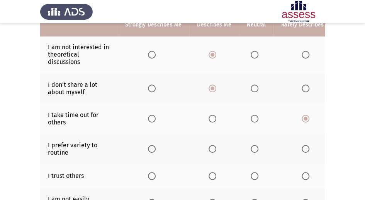
scroll to position [180, 0]
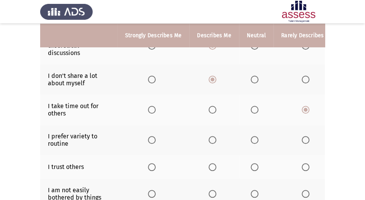
click at [157, 141] on label "Select an option" at bounding box center [153, 140] width 11 height 8
click at [156, 141] on input "Select an option" at bounding box center [152, 140] width 8 height 8
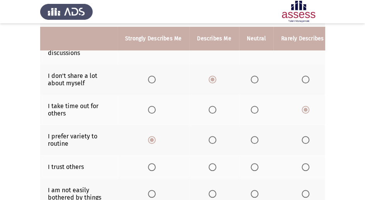
scroll to position [206, 0]
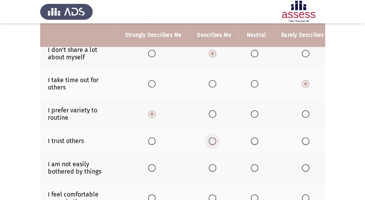
click at [212, 138] on span "Select an option" at bounding box center [213, 141] width 8 height 8
click at [212, 138] on input "Select an option" at bounding box center [213, 141] width 8 height 8
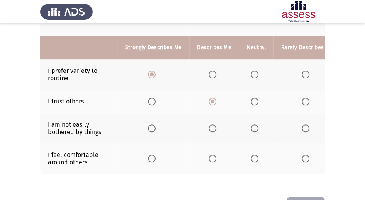
scroll to position [258, 0]
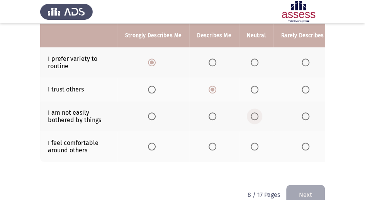
click at [257, 113] on label "Select an option" at bounding box center [256, 116] width 11 height 8
click at [257, 113] on input "Select an option" at bounding box center [255, 116] width 8 height 8
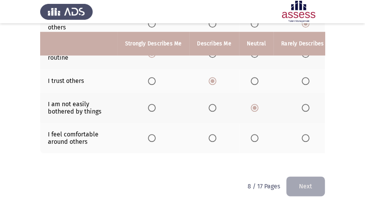
scroll to position [275, 0]
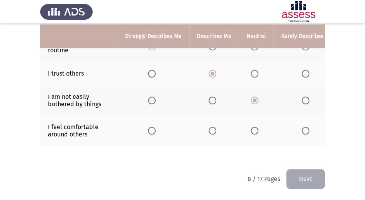
click at [150, 127] on span "Select an option" at bounding box center [152, 130] width 8 height 8
click at [150, 127] on input "Select an option" at bounding box center [152, 130] width 8 height 8
click at [311, 180] on button "Next" at bounding box center [306, 179] width 39 height 20
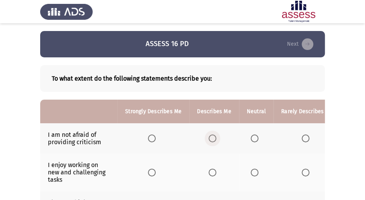
click at [215, 138] on span "Select an option" at bounding box center [213, 138] width 8 height 8
click at [215, 138] on input "Select an option" at bounding box center [213, 138] width 8 height 8
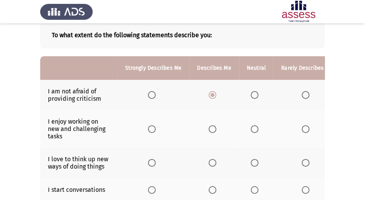
scroll to position [51, 0]
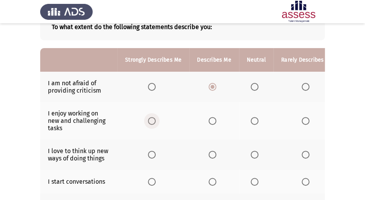
click at [154, 120] on span "Select an option" at bounding box center [152, 121] width 8 height 8
click at [154, 120] on input "Select an option" at bounding box center [152, 121] width 8 height 8
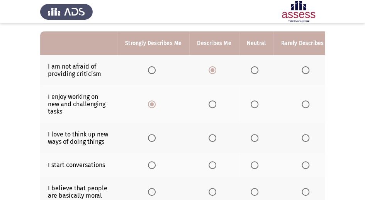
scroll to position [77, 0]
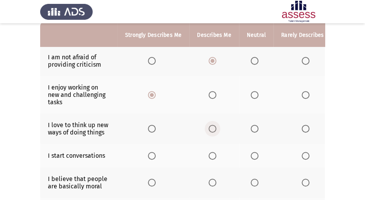
click at [211, 127] on span "Select an option" at bounding box center [213, 129] width 8 height 8
click at [211, 127] on input "Select an option" at bounding box center [213, 129] width 8 height 8
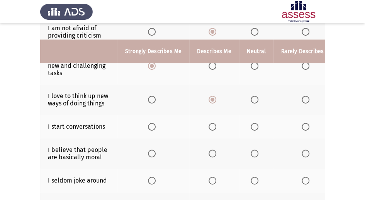
scroll to position [129, 0]
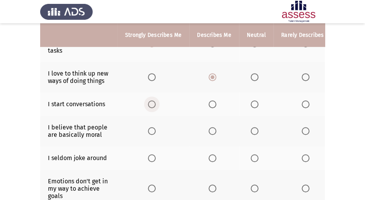
click at [151, 105] on span "Select an option" at bounding box center [152, 104] width 8 height 8
click at [151, 105] on input "Select an option" at bounding box center [152, 104] width 8 height 8
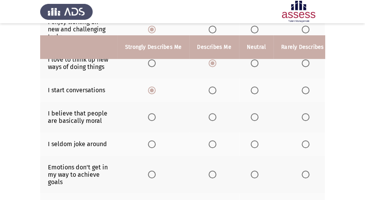
scroll to position [155, 0]
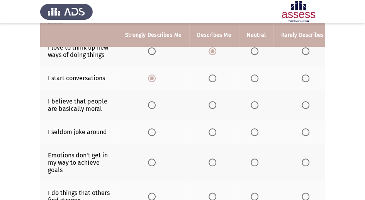
click at [254, 103] on span "Select an option" at bounding box center [255, 105] width 8 height 8
click at [254, 103] on input "Select an option" at bounding box center [255, 105] width 8 height 8
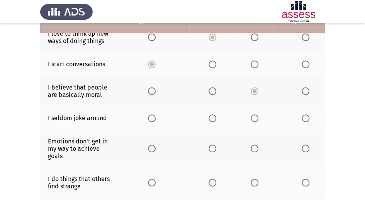
scroll to position [180, 0]
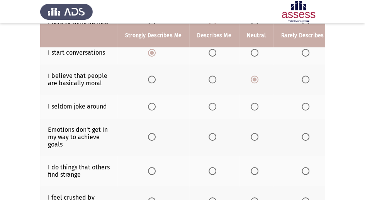
click at [148, 107] on span "Select an option" at bounding box center [152, 106] width 8 height 8
click at [148, 107] on input "Select an option" at bounding box center [152, 106] width 8 height 8
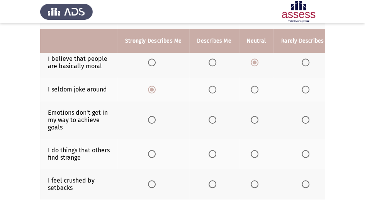
scroll to position [206, 0]
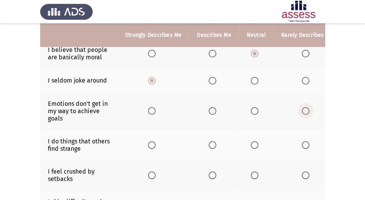
click at [306, 108] on span "Select an option" at bounding box center [306, 111] width 8 height 8
click at [306, 108] on input "Select an option" at bounding box center [306, 111] width 8 height 8
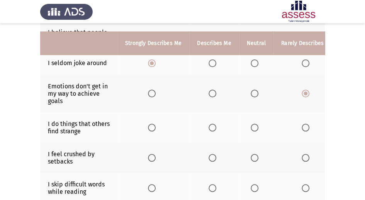
scroll to position [232, 0]
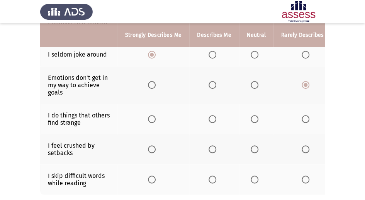
click at [151, 115] on span "Select an option" at bounding box center [152, 119] width 8 height 8
click at [151, 115] on input "Select an option" at bounding box center [152, 119] width 8 height 8
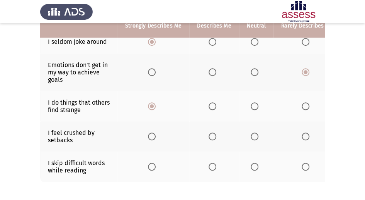
scroll to position [258, 0]
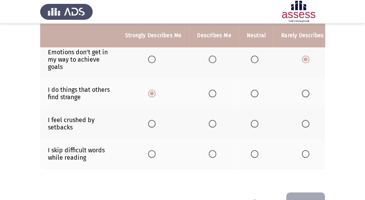
click at [157, 126] on th at bounding box center [154, 123] width 72 height 30
click at [148, 119] on span "Select an option" at bounding box center [152, 123] width 8 height 8
click at [148, 119] on input "Select an option" at bounding box center [152, 123] width 8 height 8
click at [302, 152] on span "Select an option" at bounding box center [306, 154] width 8 height 8
click at [302, 152] on input "Select an option" at bounding box center [306, 154] width 8 height 8
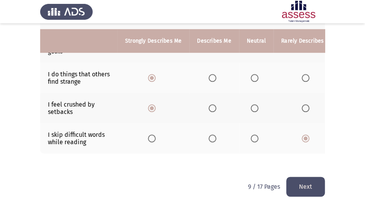
scroll to position [282, 0]
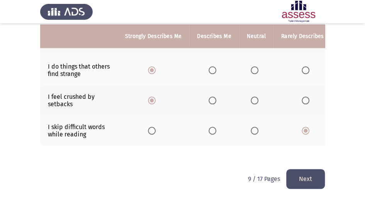
click at [296, 176] on button "Next" at bounding box center [306, 179] width 39 height 20
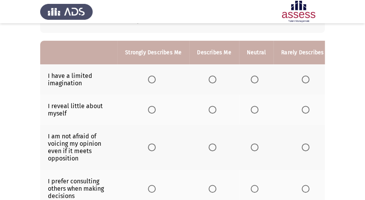
scroll to position [36, 0]
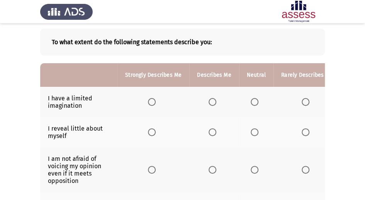
click at [307, 104] on label "Select an option" at bounding box center [307, 102] width 11 height 8
click at [307, 104] on input "Select an option" at bounding box center [306, 102] width 8 height 8
click at [302, 130] on span "Select an option" at bounding box center [306, 132] width 8 height 8
click at [302, 130] on input "Select an option" at bounding box center [306, 132] width 8 height 8
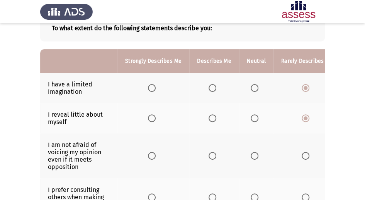
scroll to position [62, 0]
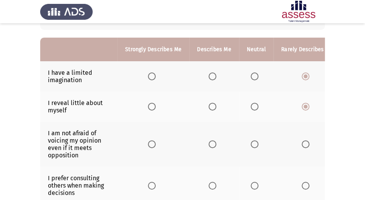
click at [210, 143] on span "Select an option" at bounding box center [213, 144] width 8 height 8
click at [210, 143] on input "Select an option" at bounding box center [213, 144] width 8 height 8
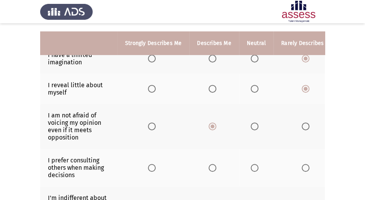
scroll to position [88, 0]
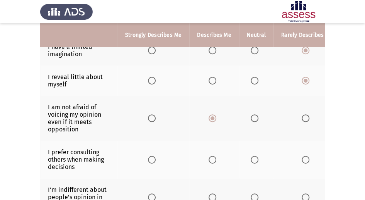
click at [151, 159] on span "Select an option" at bounding box center [152, 159] width 8 height 8
click at [151, 159] on input "Select an option" at bounding box center [152, 159] width 8 height 8
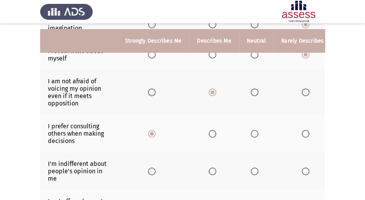
scroll to position [139, 0]
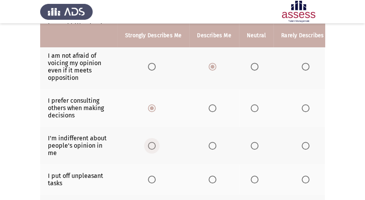
click at [150, 144] on span "Select an option" at bounding box center [152, 146] width 8 height 8
click at [150, 144] on input "Select an option" at bounding box center [152, 146] width 8 height 8
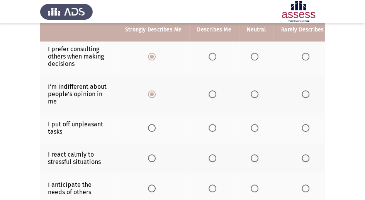
scroll to position [191, 0]
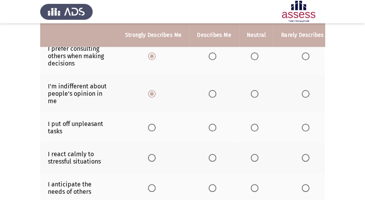
click at [252, 123] on span "Select an option" at bounding box center [255, 127] width 8 height 8
click at [252, 123] on input "Select an option" at bounding box center [255, 127] width 8 height 8
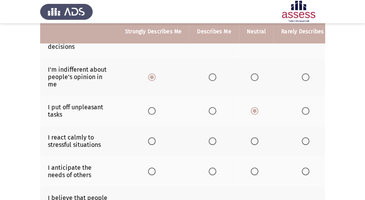
scroll to position [217, 0]
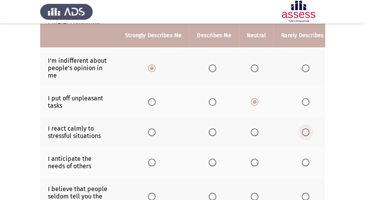
click at [302, 130] on span "Select an option" at bounding box center [306, 132] width 8 height 8
click at [302, 130] on input "Select an option" at bounding box center [306, 132] width 8 height 8
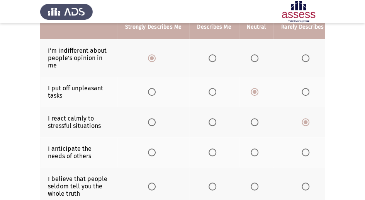
scroll to position [242, 0]
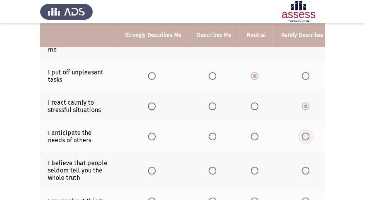
click at [304, 132] on span "Select an option" at bounding box center [306, 136] width 8 height 8
click at [304, 132] on input "Select an option" at bounding box center [306, 136] width 8 height 8
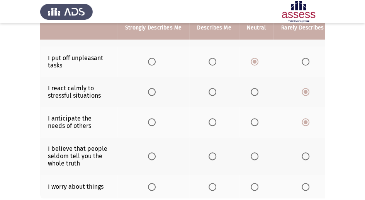
scroll to position [268, 0]
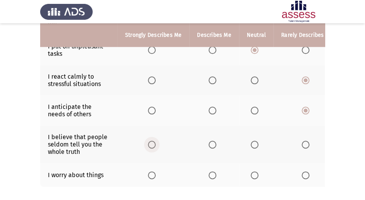
click at [152, 142] on span "Select an option" at bounding box center [152, 144] width 8 height 8
click at [152, 142] on input "Select an option" at bounding box center [152, 144] width 8 height 8
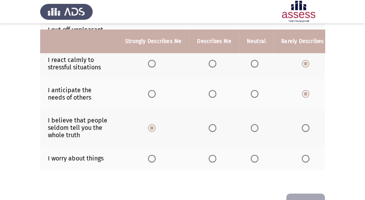
scroll to position [294, 0]
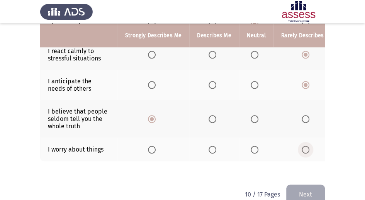
click at [304, 147] on span "Select an option" at bounding box center [306, 149] width 8 height 8
click at [304, 147] on input "Select an option" at bounding box center [306, 149] width 8 height 8
click at [295, 192] on button "Next" at bounding box center [306, 194] width 39 height 20
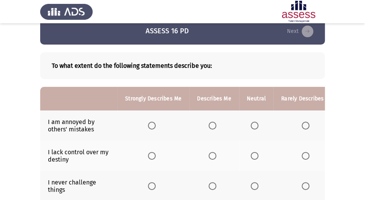
scroll to position [26, 0]
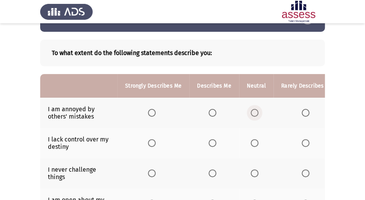
click at [254, 113] on span "Select an option" at bounding box center [255, 113] width 8 height 8
click at [254, 113] on input "Select an option" at bounding box center [255, 113] width 8 height 8
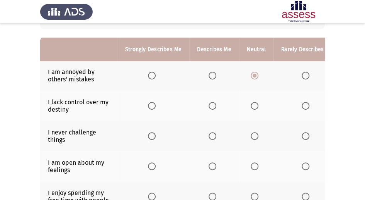
scroll to position [77, 0]
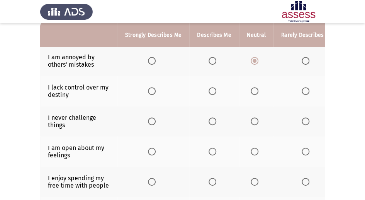
click at [207, 88] on th at bounding box center [213, 91] width 49 height 30
click at [210, 89] on span "Select an option" at bounding box center [213, 91] width 8 height 8
click at [210, 89] on input "Select an option" at bounding box center [213, 91] width 8 height 8
click at [302, 122] on span "Select an option" at bounding box center [306, 121] width 8 height 8
click at [302, 122] on input "Select an option" at bounding box center [306, 121] width 8 height 8
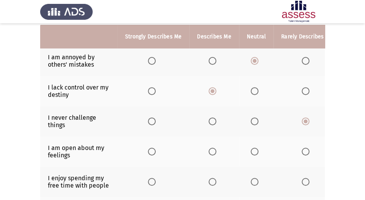
scroll to position [103, 0]
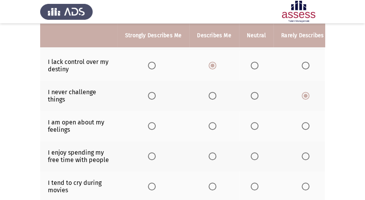
click at [147, 123] on th at bounding box center [154, 126] width 72 height 30
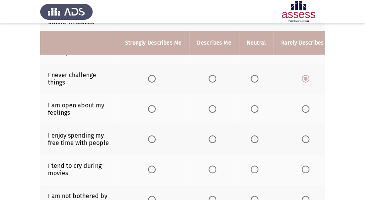
scroll to position [129, 0]
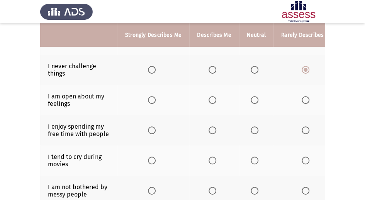
click at [147, 99] on th at bounding box center [154, 100] width 72 height 30
click at [150, 97] on span "Select an option" at bounding box center [152, 100] width 8 height 8
click at [150, 97] on input "Select an option" at bounding box center [152, 100] width 8 height 8
click at [152, 130] on span "Select an option" at bounding box center [152, 130] width 8 height 8
click at [152, 130] on input "Select an option" at bounding box center [152, 130] width 8 height 8
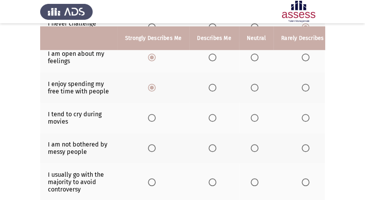
scroll to position [180, 0]
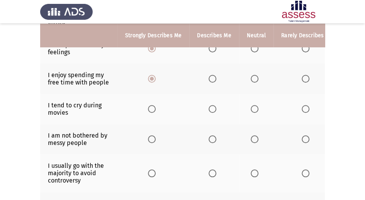
click at [299, 102] on th at bounding box center [307, 109] width 67 height 30
click at [304, 110] on span "Select an option" at bounding box center [306, 109] width 8 height 8
click at [304, 110] on input "Select an option" at bounding box center [306, 109] width 8 height 8
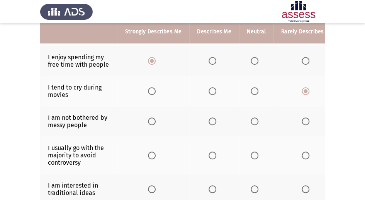
scroll to position [206, 0]
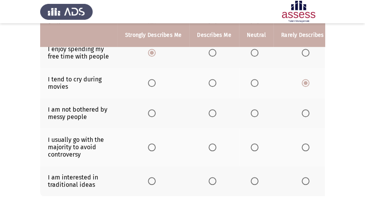
drag, startPoint x: 229, startPoint y: 100, endPoint x: 234, endPoint y: 108, distance: 8.8
click at [230, 103] on th at bounding box center [213, 113] width 49 height 30
click at [213, 112] on span "Select an option" at bounding box center [213, 113] width 8 height 8
click at [213, 112] on input "Select an option" at bounding box center [213, 113] width 8 height 8
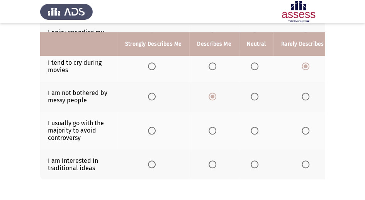
scroll to position [232, 0]
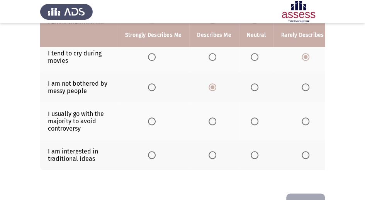
click at [147, 120] on th at bounding box center [154, 121] width 72 height 38
click at [148, 117] on span "Select an option" at bounding box center [152, 121] width 8 height 8
click at [148, 117] on input "Select an option" at bounding box center [152, 121] width 8 height 8
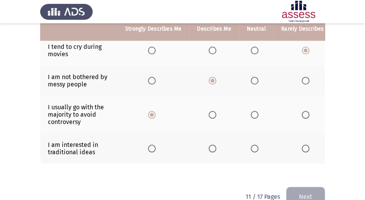
scroll to position [258, 0]
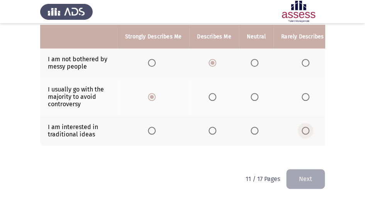
click at [305, 127] on span "Select an option" at bounding box center [306, 130] width 8 height 8
click at [305, 127] on input "Select an option" at bounding box center [306, 130] width 8 height 8
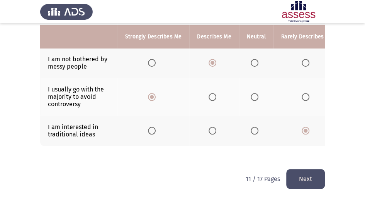
click at [311, 186] on button "Next" at bounding box center [306, 179] width 39 height 20
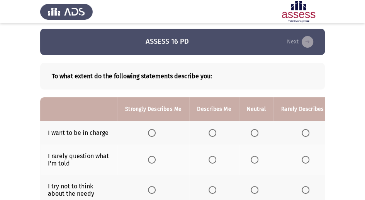
scroll to position [0, 0]
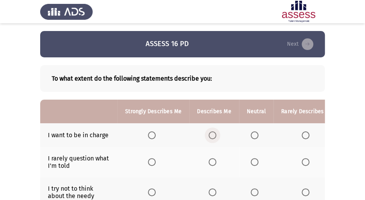
click at [209, 132] on span "Select an option" at bounding box center [213, 135] width 8 height 8
click at [209, 132] on input "Select an option" at bounding box center [213, 135] width 8 height 8
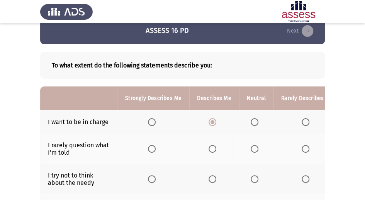
scroll to position [26, 0]
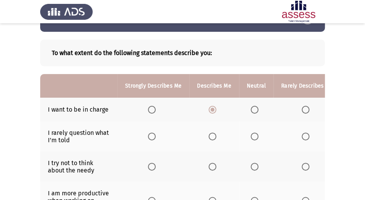
click at [210, 129] on th at bounding box center [213, 136] width 49 height 30
click at [302, 141] on th at bounding box center [307, 136] width 67 height 30
click at [302, 139] on span "Select an option" at bounding box center [306, 136] width 8 height 8
click at [302, 139] on input "Select an option" at bounding box center [306, 136] width 8 height 8
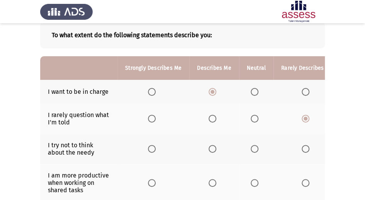
scroll to position [51, 0]
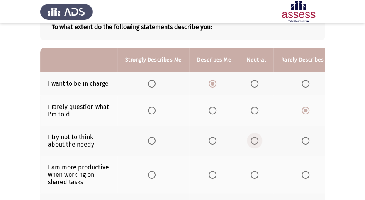
click at [253, 142] on span "Select an option" at bounding box center [255, 141] width 8 height 8
click at [253, 142] on input "Select an option" at bounding box center [255, 141] width 8 height 8
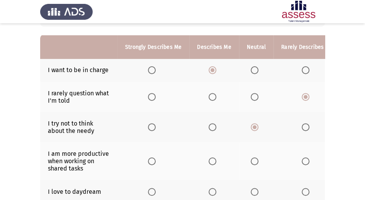
scroll to position [77, 0]
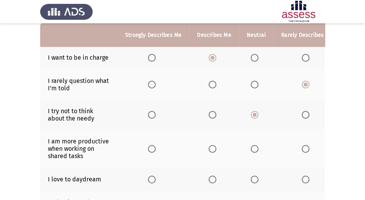
click at [157, 148] on label "Select an option" at bounding box center [153, 149] width 11 height 8
click at [156, 148] on input "Select an option" at bounding box center [152, 149] width 8 height 8
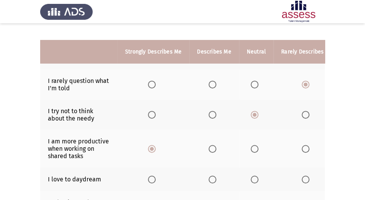
scroll to position [103, 0]
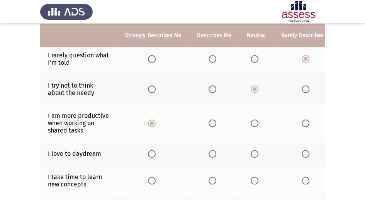
click at [211, 153] on span "Select an option" at bounding box center [213, 154] width 8 height 8
click at [211, 153] on input "Select an option" at bounding box center [213, 154] width 8 height 8
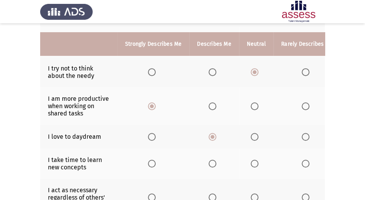
scroll to position [129, 0]
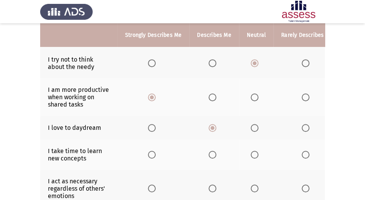
click at [304, 153] on span "Select an option" at bounding box center [306, 154] width 8 height 8
click at [304, 153] on input "Select an option" at bounding box center [306, 154] width 8 height 8
click at [256, 156] on span "Select an option" at bounding box center [255, 154] width 8 height 8
click at [256, 156] on input "Select an option" at bounding box center [255, 154] width 8 height 8
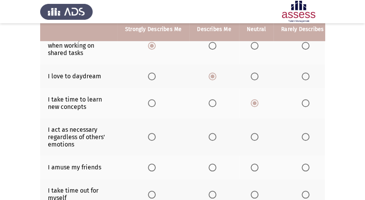
scroll to position [180, 0]
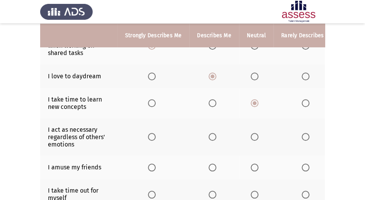
click at [150, 136] on span "Select an option" at bounding box center [152, 137] width 8 height 8
click at [150, 136] on input "Select an option" at bounding box center [152, 137] width 8 height 8
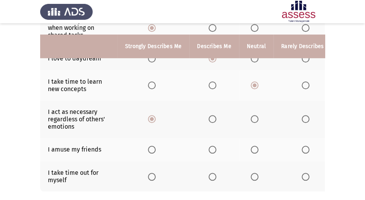
scroll to position [232, 0]
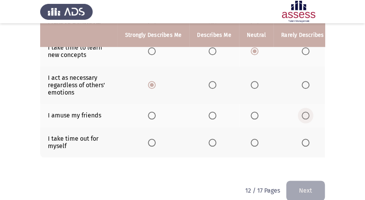
click at [302, 117] on span "Select an option" at bounding box center [306, 115] width 8 height 8
click at [302, 117] on input "Select an option" at bounding box center [306, 115] width 8 height 8
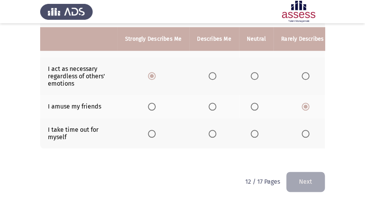
scroll to position [245, 0]
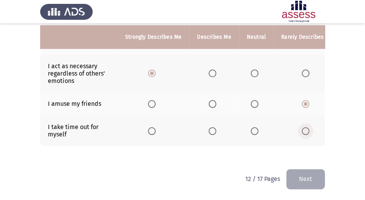
click at [304, 127] on span "Select an option" at bounding box center [306, 131] width 8 height 8
click at [304, 127] on input "Select an option" at bounding box center [306, 131] width 8 height 8
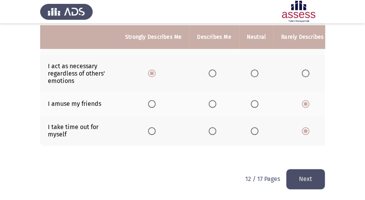
click at [210, 127] on span "Select an option" at bounding box center [213, 131] width 8 height 8
click at [210, 127] on input "Select an option" at bounding box center [213, 131] width 8 height 8
click at [305, 180] on button "Next" at bounding box center [306, 179] width 39 height 20
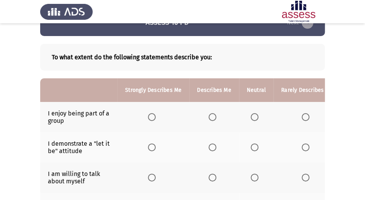
scroll to position [26, 0]
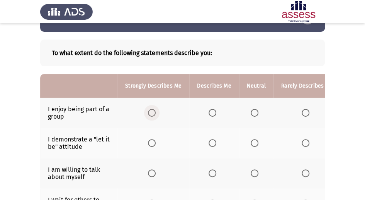
click at [151, 109] on span "Select an option" at bounding box center [152, 113] width 8 height 8
click at [151, 109] on input "Select an option" at bounding box center [152, 113] width 8 height 8
click at [210, 140] on span "Select an option" at bounding box center [213, 143] width 8 height 8
click at [210, 140] on input "Select an option" at bounding box center [213, 143] width 8 height 8
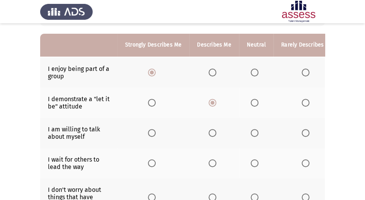
scroll to position [77, 0]
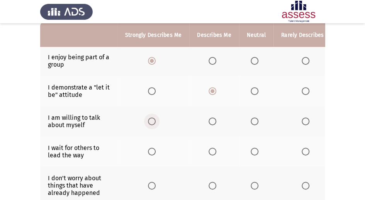
click at [155, 121] on span "Select an option" at bounding box center [152, 121] width 8 height 8
click at [155, 121] on input "Select an option" at bounding box center [152, 121] width 8 height 8
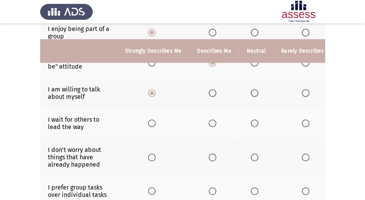
scroll to position [129, 0]
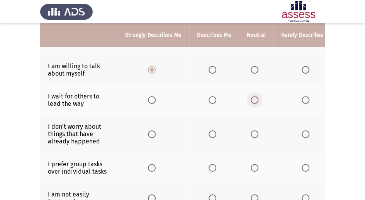
click at [256, 101] on span "Select an option" at bounding box center [255, 100] width 8 height 8
click at [256, 101] on input "Select an option" at bounding box center [255, 100] width 8 height 8
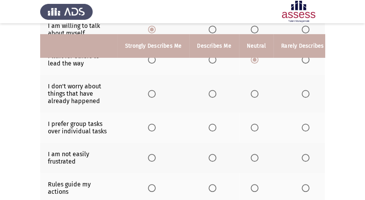
scroll to position [180, 0]
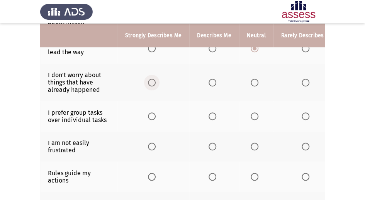
click at [155, 81] on span "Select an option" at bounding box center [152, 83] width 8 height 8
click at [155, 81] on input "Select an option" at bounding box center [152, 83] width 8 height 8
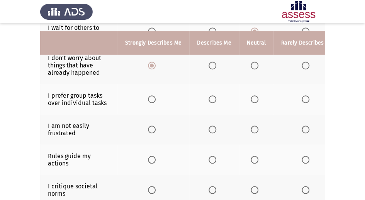
scroll to position [206, 0]
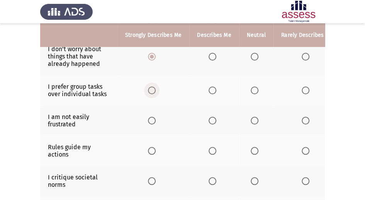
click at [152, 87] on span "Select an option" at bounding box center [152, 90] width 8 height 8
click at [152, 87] on input "Select an option" at bounding box center [152, 90] width 8 height 8
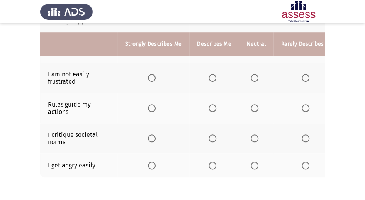
scroll to position [258, 0]
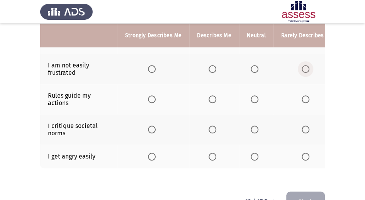
click at [303, 67] on span "Select an option" at bounding box center [306, 69] width 8 height 8
click at [303, 67] on input "Select an option" at bounding box center [306, 69] width 8 height 8
click at [146, 97] on th at bounding box center [154, 99] width 72 height 30
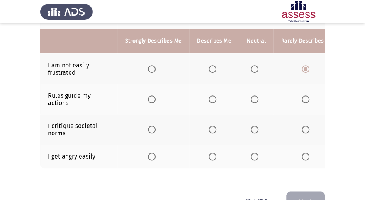
scroll to position [281, 0]
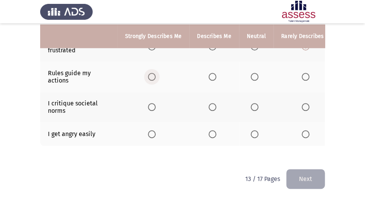
click at [148, 75] on span "Select an option" at bounding box center [152, 77] width 8 height 8
click at [148, 75] on input "Select an option" at bounding box center [152, 77] width 8 height 8
click at [252, 103] on span "Select an option" at bounding box center [255, 107] width 8 height 8
click at [252, 103] on input "Select an option" at bounding box center [255, 107] width 8 height 8
click at [306, 131] on span "Select an option" at bounding box center [306, 134] width 8 height 8
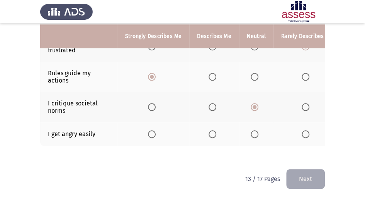
click at [306, 131] on input "Select an option" at bounding box center [306, 134] width 8 height 8
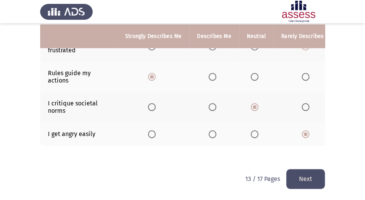
click at [307, 176] on button "Next" at bounding box center [306, 179] width 39 height 20
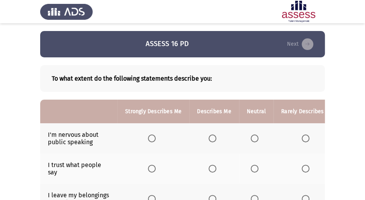
scroll to position [0, 0]
click at [305, 134] on span "Select an option" at bounding box center [306, 138] width 8 height 8
click at [305, 134] on input "Select an option" at bounding box center [306, 138] width 8 height 8
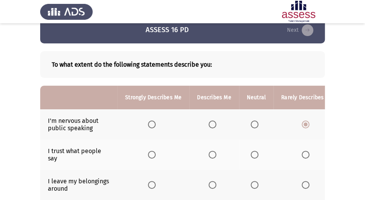
scroll to position [26, 0]
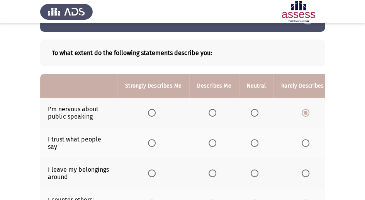
click at [206, 143] on th at bounding box center [213, 143] width 49 height 30
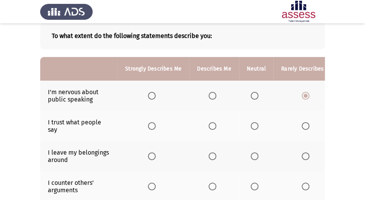
scroll to position [51, 0]
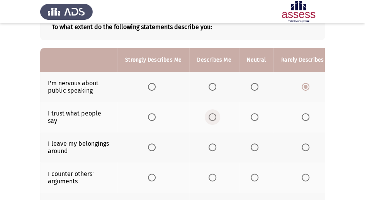
click at [214, 114] on span "Select an option" at bounding box center [213, 117] width 8 height 8
click at [214, 114] on input "Select an option" at bounding box center [213, 117] width 8 height 8
click at [256, 147] on span "Select an option" at bounding box center [255, 147] width 8 height 8
click at [256, 147] on input "Select an option" at bounding box center [255, 147] width 8 height 8
click at [148, 176] on span "Select an option" at bounding box center [152, 177] width 8 height 8
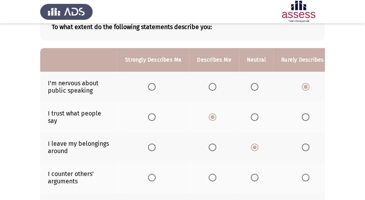
click at [148, 176] on input "Select an option" at bounding box center [152, 177] width 8 height 8
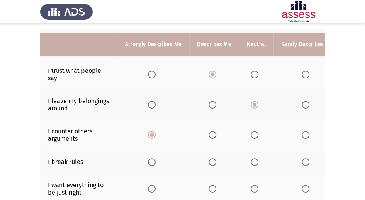
scroll to position [103, 0]
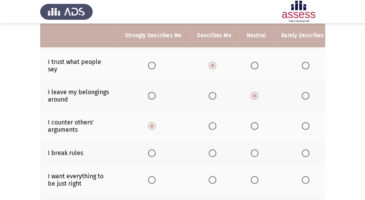
drag, startPoint x: 301, startPoint y: 145, endPoint x: 300, endPoint y: 152, distance: 6.2
click at [300, 150] on th at bounding box center [307, 153] width 67 height 24
click at [302, 152] on span "Select an option" at bounding box center [306, 153] width 8 height 8
click at [302, 152] on input "Select an option" at bounding box center [306, 153] width 8 height 8
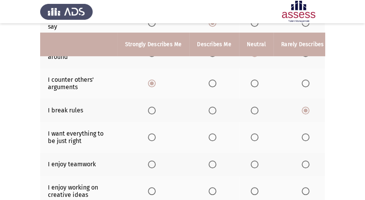
scroll to position [155, 0]
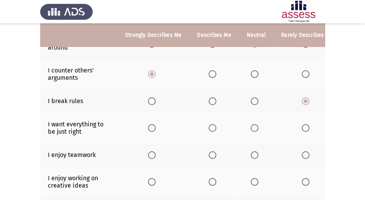
click at [150, 148] on th at bounding box center [154, 155] width 72 height 24
click at [152, 151] on span "Select an option" at bounding box center [152, 155] width 8 height 8
click at [152, 151] on input "Select an option" at bounding box center [152, 155] width 8 height 8
click at [152, 128] on span "Select an option" at bounding box center [152, 128] width 8 height 8
click at [152, 128] on input "Select an option" at bounding box center [152, 128] width 8 height 8
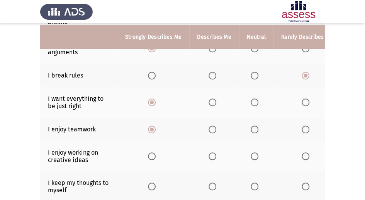
scroll to position [206, 0]
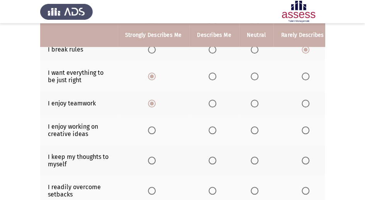
click at [150, 128] on span "Select an option" at bounding box center [152, 130] width 8 height 8
click at [150, 128] on input "Select an option" at bounding box center [152, 130] width 8 height 8
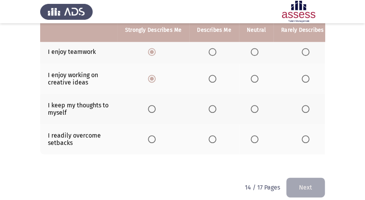
scroll to position [258, 0]
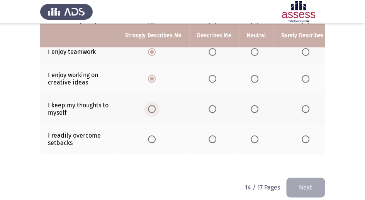
click at [150, 107] on span "Select an option" at bounding box center [152, 109] width 8 height 8
click at [150, 107] on input "Select an option" at bounding box center [152, 109] width 8 height 8
click at [252, 139] on span "Select an option" at bounding box center [255, 139] width 8 height 8
click at [252, 139] on input "Select an option" at bounding box center [255, 139] width 8 height 8
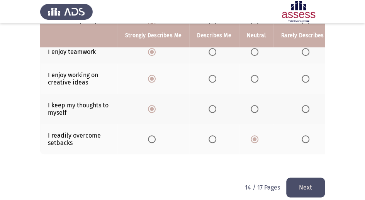
click at [308, 187] on button "Next" at bounding box center [306, 187] width 39 height 20
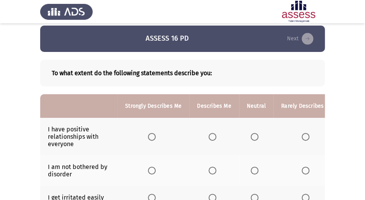
scroll to position [0, 0]
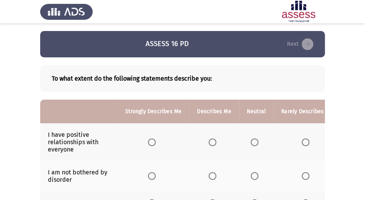
click at [151, 139] on span "Select an option" at bounding box center [152, 142] width 8 height 8
click at [151, 139] on input "Select an option" at bounding box center [152, 142] width 8 height 8
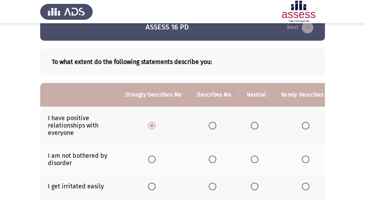
scroll to position [26, 0]
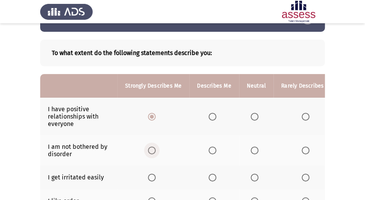
click at [154, 151] on span "Select an option" at bounding box center [152, 150] width 8 height 8
click at [154, 151] on input "Select an option" at bounding box center [152, 150] width 8 height 8
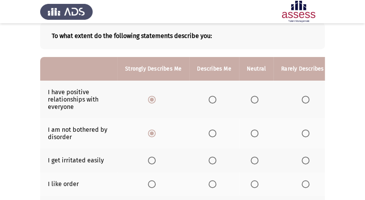
scroll to position [51, 0]
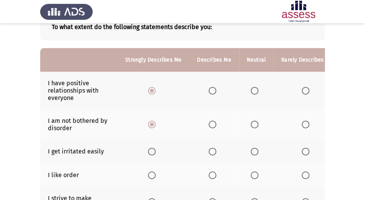
click at [248, 152] on th at bounding box center [256, 151] width 34 height 24
click at [253, 152] on span "Select an option" at bounding box center [255, 151] width 8 height 8
click at [253, 152] on input "Select an option" at bounding box center [255, 151] width 8 height 8
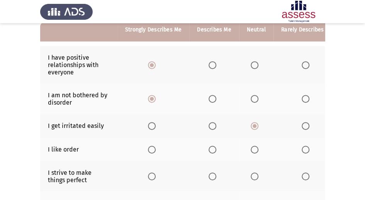
scroll to position [77, 0]
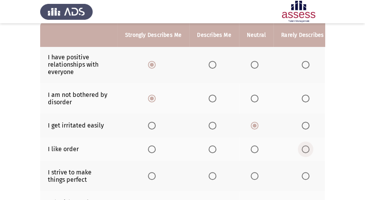
click at [303, 147] on span "Select an option" at bounding box center [306, 149] width 8 height 8
click at [303, 147] on input "Select an option" at bounding box center [306, 149] width 8 height 8
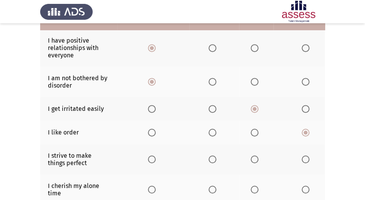
scroll to position [103, 0]
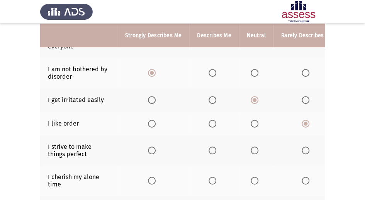
click at [161, 149] on th at bounding box center [154, 150] width 72 height 30
click at [152, 151] on span "Select an option" at bounding box center [152, 150] width 8 height 8
click at [152, 151] on input "Select an option" at bounding box center [152, 150] width 8 height 8
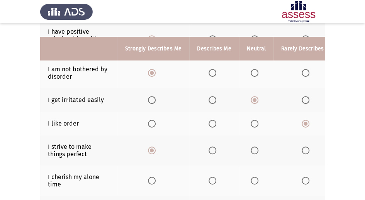
scroll to position [129, 0]
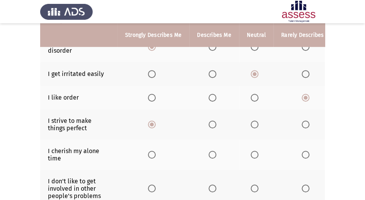
click at [154, 154] on span "Select an option" at bounding box center [152, 154] width 8 height 8
click at [154, 154] on input "Select an option" at bounding box center [152, 154] width 8 height 8
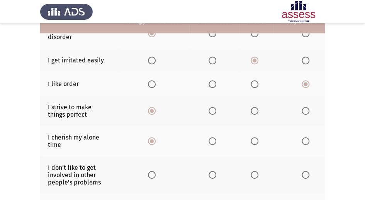
scroll to position [155, 0]
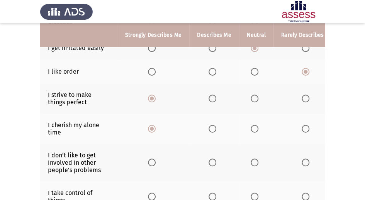
click at [306, 129] on span "Select an option" at bounding box center [306, 129] width 8 height 8
click at [306, 129] on input "Select an option" at bounding box center [306, 129] width 8 height 8
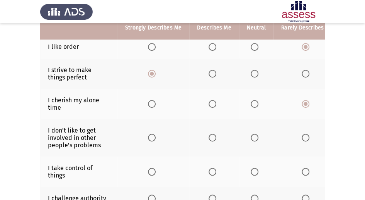
scroll to position [180, 0]
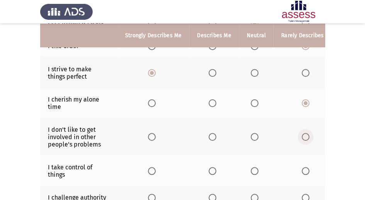
click at [303, 135] on span "Select an option" at bounding box center [306, 137] width 8 height 8
click at [303, 135] on input "Select an option" at bounding box center [306, 137] width 8 height 8
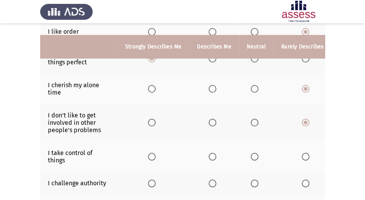
scroll to position [206, 0]
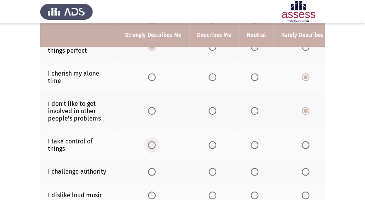
click at [152, 144] on span "Select an option" at bounding box center [152, 145] width 8 height 8
click at [152, 144] on input "Select an option" at bounding box center [152, 145] width 8 height 8
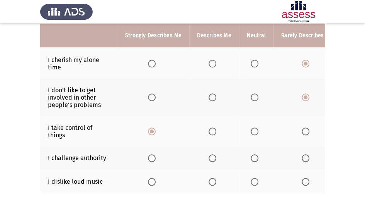
scroll to position [232, 0]
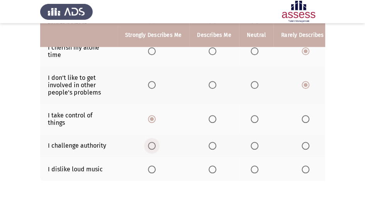
click at [150, 147] on span "Select an option" at bounding box center [152, 146] width 8 height 8
click at [150, 147] on input "Select an option" at bounding box center [152, 146] width 8 height 8
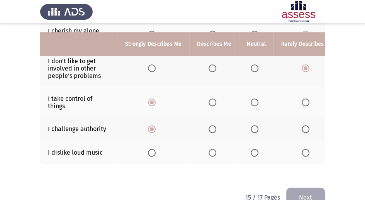
scroll to position [258, 0]
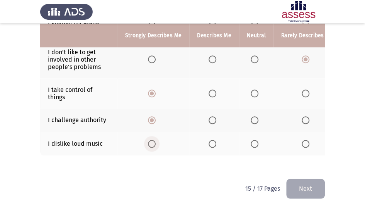
click at [152, 145] on span "Select an option" at bounding box center [152, 144] width 8 height 8
click at [152, 145] on input "Select an option" at bounding box center [152, 144] width 8 height 8
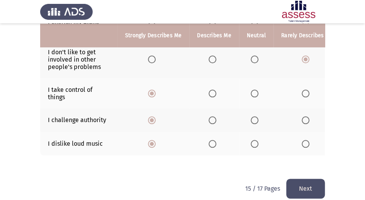
click at [309, 184] on button "Next" at bounding box center [306, 188] width 39 height 20
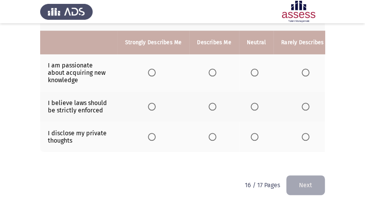
scroll to position [275, 0]
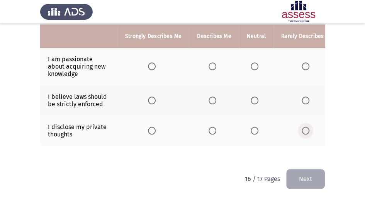
click at [309, 130] on label "Select an option" at bounding box center [307, 130] width 11 height 8
click at [309, 130] on input "Select an option" at bounding box center [306, 130] width 8 height 8
click at [302, 97] on span "Select an option" at bounding box center [306, 100] width 8 height 8
click at [302, 97] on input "Select an option" at bounding box center [306, 100] width 8 height 8
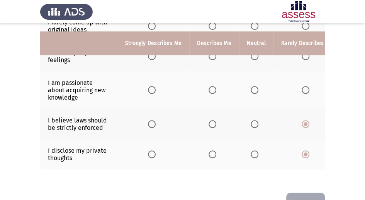
scroll to position [249, 0]
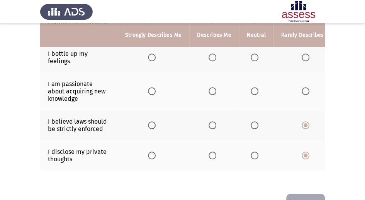
click at [155, 89] on span "Select an option" at bounding box center [152, 91] width 8 height 8
click at [155, 89] on input "Select an option" at bounding box center [152, 91] width 8 height 8
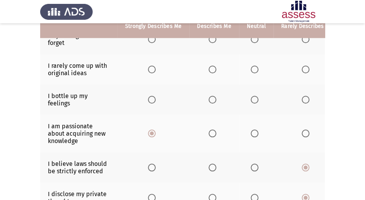
scroll to position [197, 0]
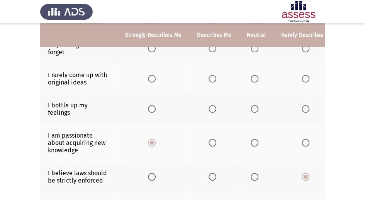
click at [153, 107] on span "Select an option" at bounding box center [152, 109] width 8 height 8
click at [153, 107] on input "Select an option" at bounding box center [152, 109] width 8 height 8
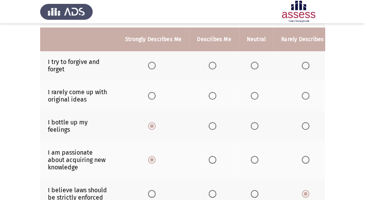
scroll to position [171, 0]
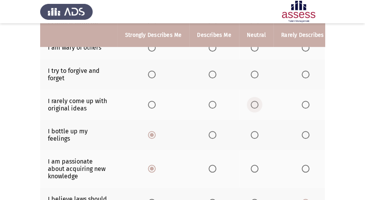
click at [254, 104] on span "Select an option" at bounding box center [255, 105] width 8 height 8
click at [254, 104] on input "Select an option" at bounding box center [255, 105] width 8 height 8
click at [303, 106] on span "Select an option" at bounding box center [306, 105] width 8 height 8
click at [303, 106] on input "Select an option" at bounding box center [306, 105] width 8 height 8
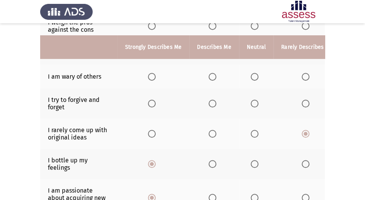
scroll to position [120, 0]
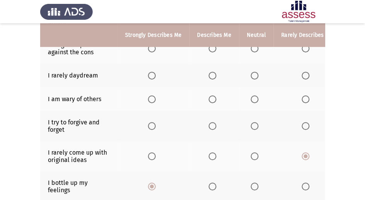
click at [153, 121] on mat-radio-button "Select an option" at bounding box center [153, 125] width 11 height 8
click at [153, 124] on span "Select an option" at bounding box center [152, 126] width 8 height 8
click at [153, 124] on input "Select an option" at bounding box center [152, 126] width 8 height 8
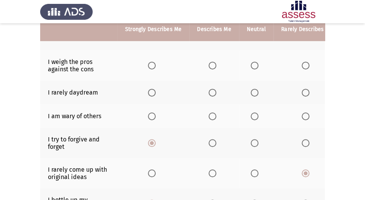
scroll to position [94, 0]
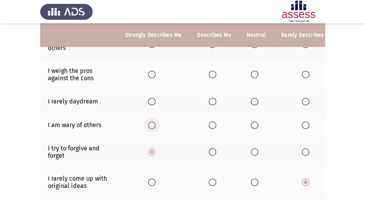
click at [152, 122] on span "Select an option" at bounding box center [152, 125] width 8 height 8
click at [152, 122] on input "Select an option" at bounding box center [152, 125] width 8 height 8
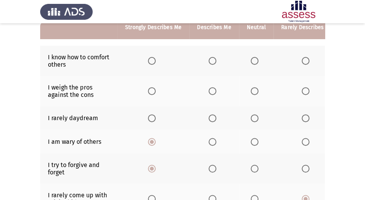
scroll to position [68, 0]
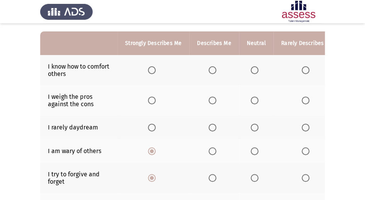
click at [254, 121] on th at bounding box center [256, 127] width 34 height 24
click at [253, 126] on span "Select an option" at bounding box center [255, 127] width 8 height 8
click at [253, 126] on input "Select an option" at bounding box center [255, 127] width 8 height 8
click at [295, 123] on th at bounding box center [307, 127] width 67 height 24
click at [307, 123] on label "Select an option" at bounding box center [307, 127] width 11 height 8
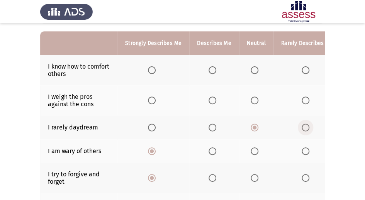
click at [307, 123] on input "Select an option" at bounding box center [306, 127] width 8 height 8
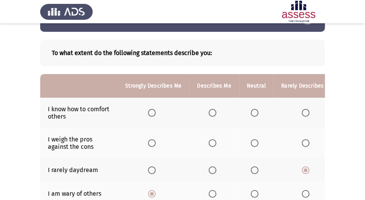
scroll to position [17, 0]
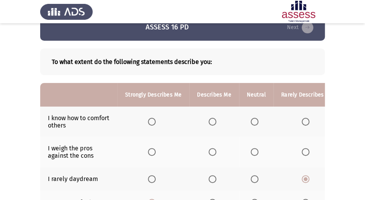
click at [305, 149] on span "Select an option" at bounding box center [306, 152] width 8 height 8
click at [305, 149] on input "Select an option" at bounding box center [306, 152] width 8 height 8
click at [155, 124] on label "Select an option" at bounding box center [153, 122] width 11 height 8
click at [155, 124] on input "Select an option" at bounding box center [152, 122] width 8 height 8
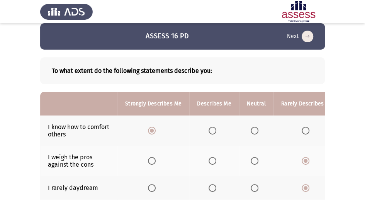
scroll to position [0, 0]
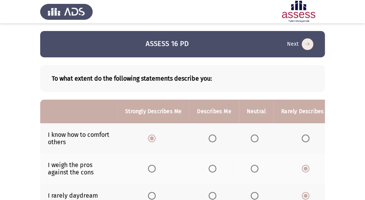
click at [305, 42] on icon "load next page" at bounding box center [308, 44] width 12 height 12
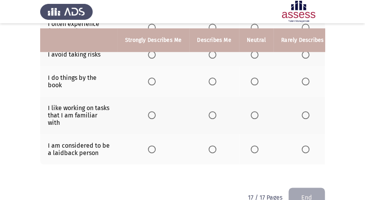
scroll to position [296, 0]
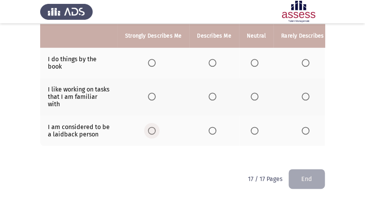
click at [152, 129] on span "Select an option" at bounding box center [152, 130] width 8 height 8
click at [152, 129] on input "Select an option" at bounding box center [152, 130] width 8 height 8
click at [211, 93] on span "Select an option" at bounding box center [213, 96] width 8 height 8
click at [211, 93] on input "Select an option" at bounding box center [213, 96] width 8 height 8
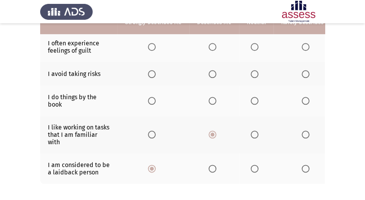
scroll to position [244, 0]
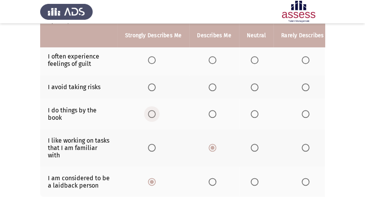
click at [155, 112] on span "Select an option" at bounding box center [152, 114] width 8 height 8
click at [155, 112] on input "Select an option" at bounding box center [152, 114] width 8 height 8
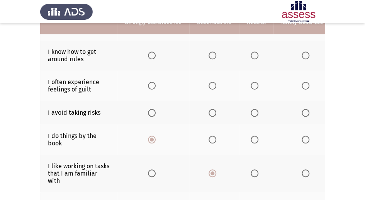
scroll to position [193, 0]
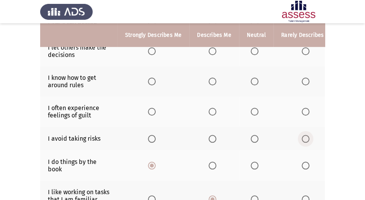
click at [303, 135] on span "Select an option" at bounding box center [306, 139] width 8 height 8
click at [303, 135] on input "Select an option" at bounding box center [306, 139] width 8 height 8
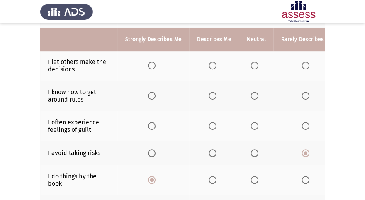
scroll to position [167, 0]
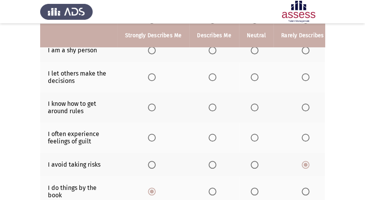
click at [147, 138] on th at bounding box center [154, 137] width 72 height 30
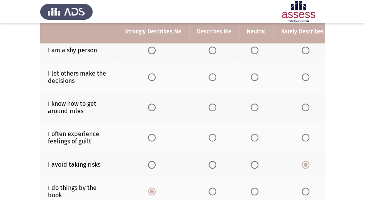
scroll to position [142, 0]
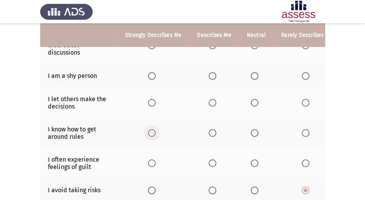
click at [154, 134] on span "Select an option" at bounding box center [152, 133] width 8 height 8
click at [154, 134] on input "Select an option" at bounding box center [152, 133] width 8 height 8
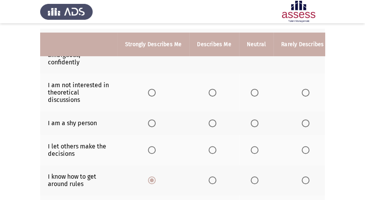
scroll to position [90, 0]
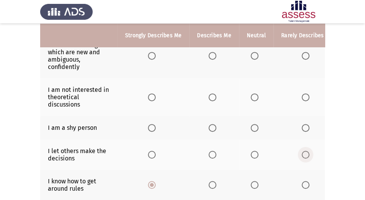
click at [302, 152] on span "Select an option" at bounding box center [306, 154] width 8 height 8
click at [302, 152] on input "Select an option" at bounding box center [306, 154] width 8 height 8
click at [252, 127] on span "Select an option" at bounding box center [255, 128] width 8 height 8
click at [252, 127] on input "Select an option" at bounding box center [255, 128] width 8 height 8
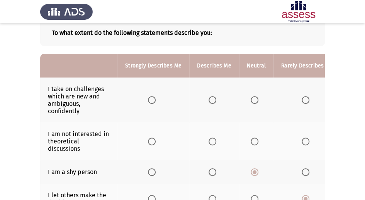
scroll to position [38, 0]
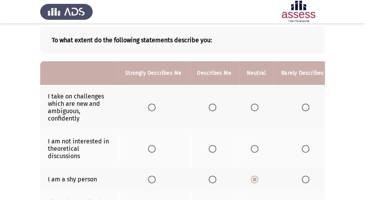
click at [302, 145] on span "Select an option" at bounding box center [306, 149] width 8 height 8
click at [302, 145] on input "Select an option" at bounding box center [306, 149] width 8 height 8
click at [210, 109] on span "Select an option" at bounding box center [213, 107] width 8 height 8
click at [210, 109] on input "Select an option" at bounding box center [213, 107] width 8 height 8
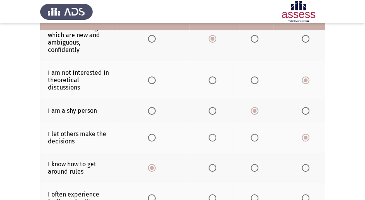
scroll to position [116, 0]
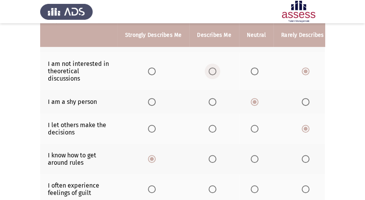
click at [210, 73] on span "Select an option" at bounding box center [213, 71] width 8 height 8
click at [210, 73] on input "Select an option" at bounding box center [213, 71] width 8 height 8
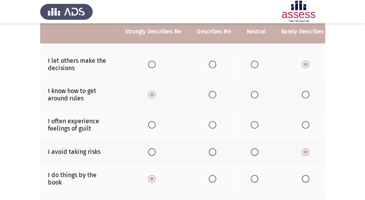
scroll to position [193, 0]
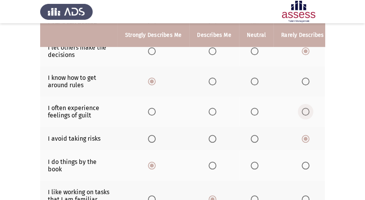
click at [307, 112] on label "Select an option" at bounding box center [307, 112] width 11 height 8
click at [307, 112] on input "Select an option" at bounding box center [306, 112] width 8 height 8
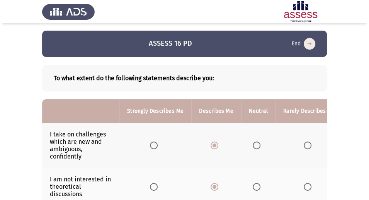
scroll to position [0, 0]
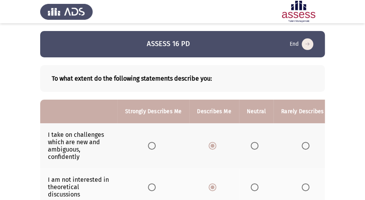
click at [310, 42] on icon "end assessment" at bounding box center [308, 44] width 12 height 12
